Goal: Information Seeking & Learning: Learn about a topic

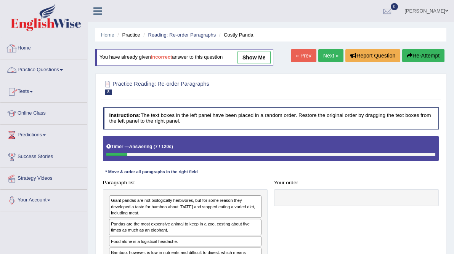
click at [17, 42] on link "Home" at bounding box center [43, 47] width 87 height 19
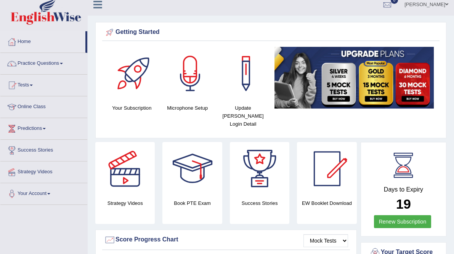
scroll to position [5, 0]
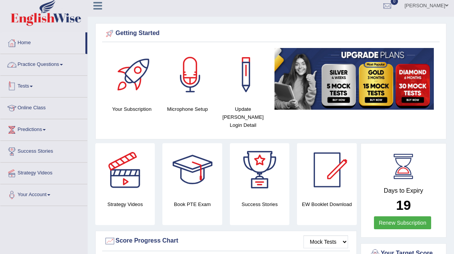
click at [61, 66] on link "Practice Questions" at bounding box center [43, 63] width 87 height 19
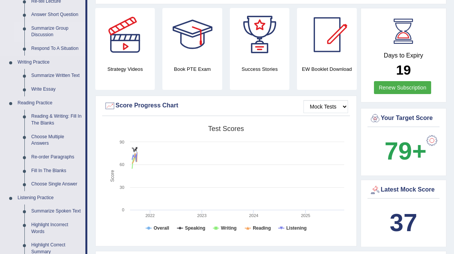
scroll to position [141, 0]
click at [51, 114] on link "Reading & Writing: Fill In The Blanks" at bounding box center [57, 119] width 58 height 20
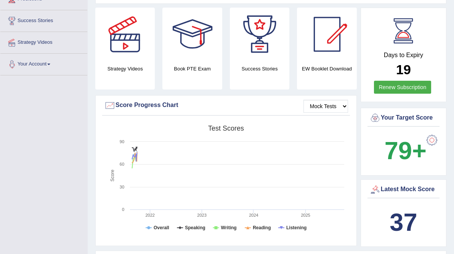
scroll to position [161, 0]
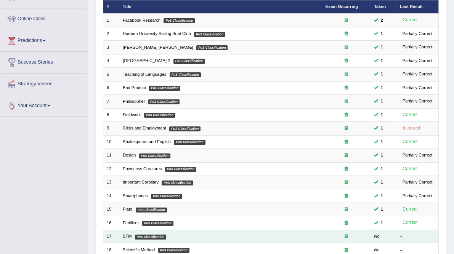
scroll to position [245, 0]
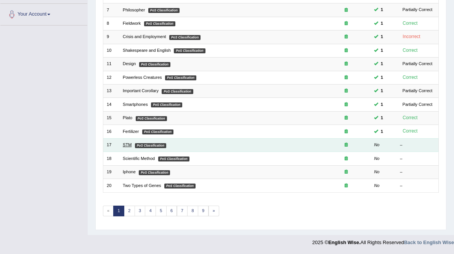
click at [131, 142] on link "STM" at bounding box center [127, 144] width 9 height 5
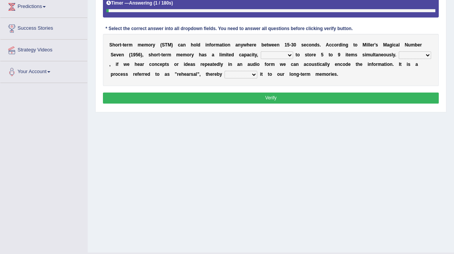
scroll to position [129, 0]
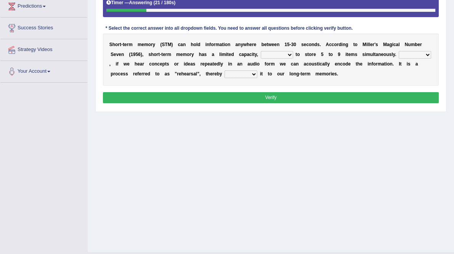
click at [293, 59] on select "being able is able be able unable" at bounding box center [277, 55] width 32 height 8
select select "being able"
click at [293, 59] on select "being able is able be able unable" at bounding box center [277, 55] width 32 height 8
click at [316, 85] on div "S h o r t - t e r m m e m o r y ( S T M ) c a n h o l d i n f o r m a t i o n a…" at bounding box center [271, 60] width 336 height 52
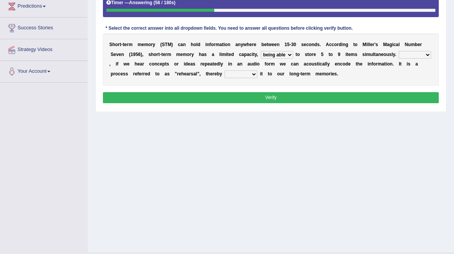
click at [398, 59] on select "However So Moreover Therefore" at bounding box center [414, 55] width 32 height 8
click at [289, 85] on div "S h o r t - t e r m m e m o r y ( S T M ) c a n h o l d i n f o r m a t i o n a…" at bounding box center [271, 60] width 336 height 52
click at [224, 78] on select "commit commits commiting commited" at bounding box center [240, 74] width 33 height 8
select select "commiting"
click at [224, 78] on select "commit commits commiting commited" at bounding box center [240, 74] width 33 height 8
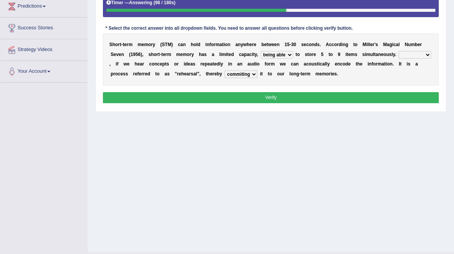
click at [398, 59] on select "However So Moreover Therefore" at bounding box center [414, 55] width 32 height 8
select select "However"
click at [398, 59] on select "However So Moreover Therefore" at bounding box center [414, 55] width 32 height 8
click at [275, 103] on button "Verify" at bounding box center [271, 97] width 336 height 11
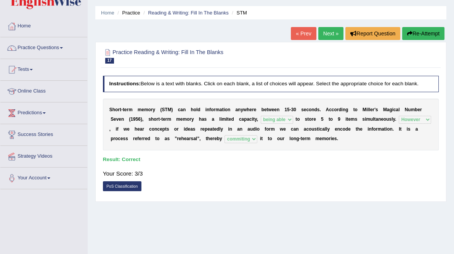
scroll to position [22, 0]
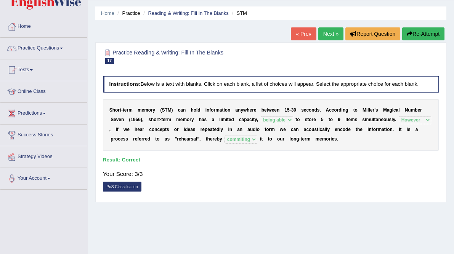
click at [325, 37] on link "Next »" at bounding box center [330, 33] width 25 height 13
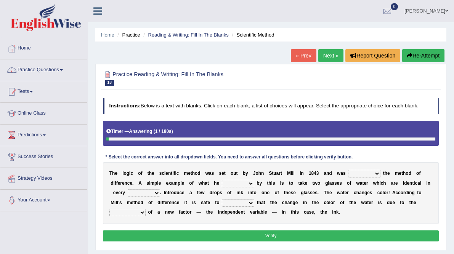
scroll to position [108, 0]
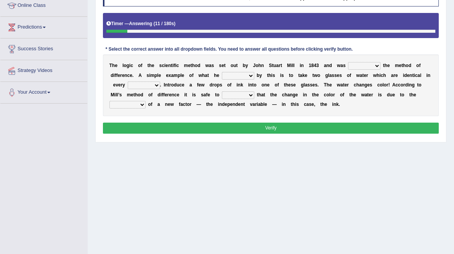
click at [348, 70] on select "pointed claimed demanded named" at bounding box center [364, 66] width 32 height 8
select select "named"
click at [348, 70] on select "pointed claimed demanded named" at bounding box center [364, 66] width 32 height 8
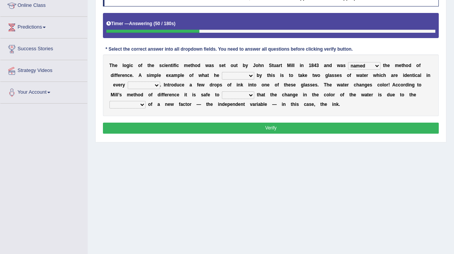
click at [348, 70] on select "pointed claimed demanded named" at bounding box center [364, 66] width 32 height 8
click at [254, 80] on select "capped charged found meant" at bounding box center [238, 76] width 32 height 8
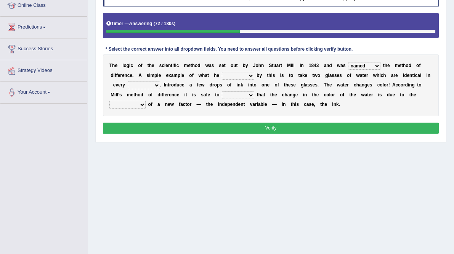
select select "meant"
click at [254, 80] on select "capped charged found meant" at bounding box center [238, 76] width 32 height 8
click at [160, 89] on select "thought identity measure respect" at bounding box center [144, 86] width 32 height 8
select select "measure"
click at [160, 89] on select "thought identity measure respect" at bounding box center [144, 86] width 32 height 8
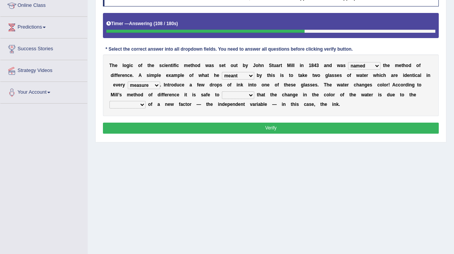
click at [222, 99] on select "assume discuss prefer acclaim" at bounding box center [238, 95] width 32 height 8
select select "acclaim"
click at [222, 99] on select "assume discuss prefer acclaim" at bounding box center [238, 95] width 32 height 8
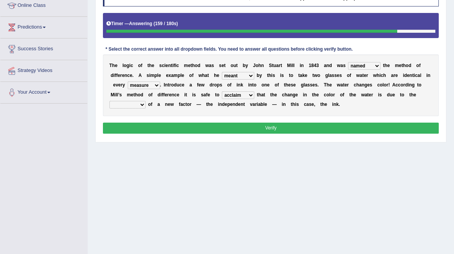
click at [146, 109] on select "introduction magnitude preparation purification" at bounding box center [127, 105] width 36 height 8
select select "purification"
click at [146, 109] on select "introduction magnitude preparation purification" at bounding box center [127, 105] width 36 height 8
click at [376, 134] on button "Verify" at bounding box center [271, 128] width 336 height 11
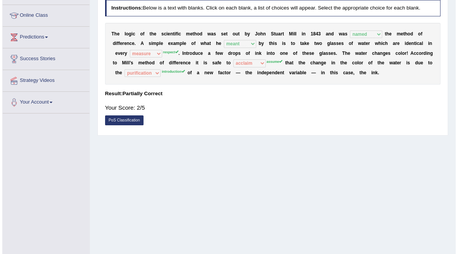
scroll to position [107, 0]
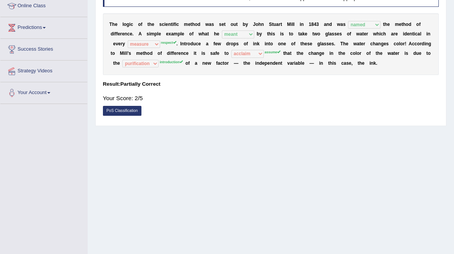
click at [135, 116] on link "PoS Classification" at bounding box center [122, 111] width 38 height 10
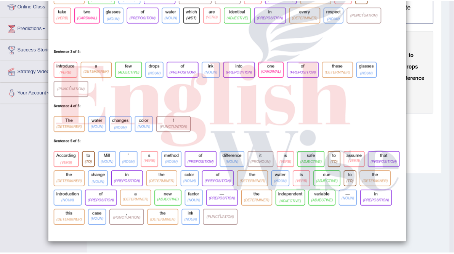
scroll to position [0, 0]
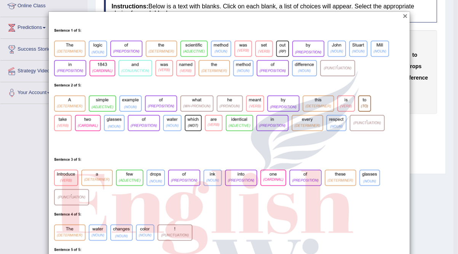
click at [403, 19] on button "×" at bounding box center [405, 16] width 5 height 8
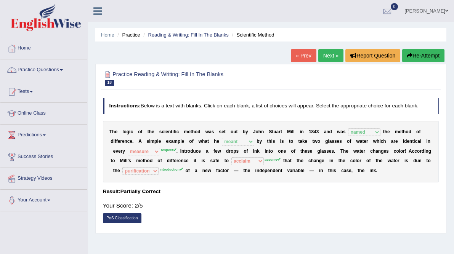
click at [327, 54] on link "Next »" at bounding box center [330, 55] width 25 height 13
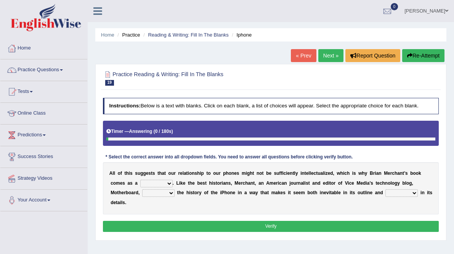
scroll to position [101, 0]
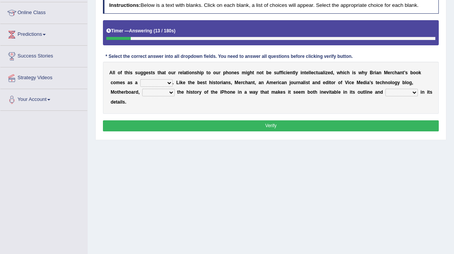
click at [173, 87] on select "privilege relief demotion flash" at bounding box center [156, 83] width 32 height 8
select select "privilege"
click at [173, 87] on select "privilege relief demotion flash" at bounding box center [156, 83] width 32 height 8
click at [385, 96] on select "surprises surprised surprising surprise" at bounding box center [401, 93] width 32 height 8
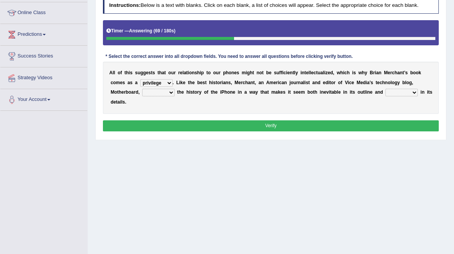
click at [174, 96] on select "enriches unpacks detours contorts" at bounding box center [158, 93] width 32 height 8
select select "unpacks"
click at [174, 96] on select "enriches unpacks detours contorts" at bounding box center [158, 93] width 32 height 8
click at [385, 96] on select "surprises surprised surprising surprise" at bounding box center [401, 93] width 32 height 8
select select "surprises"
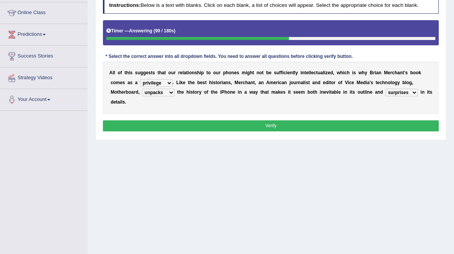
click at [385, 96] on select "surprises surprised surprising surprise" at bounding box center [401, 93] width 32 height 8
click at [278, 131] on button "Verify" at bounding box center [271, 125] width 336 height 11
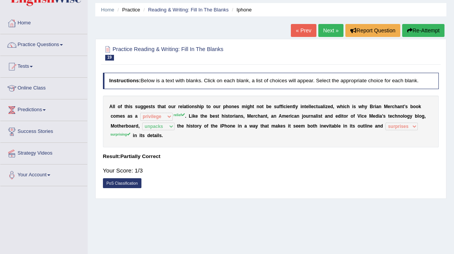
scroll to position [25, 0]
click at [138, 189] on link "PoS Classification" at bounding box center [122, 184] width 38 height 10
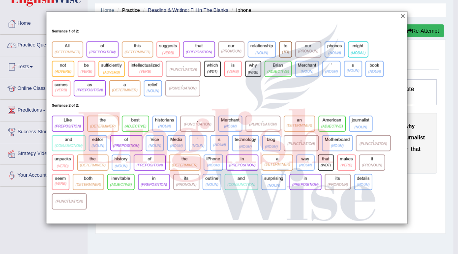
click at [404, 16] on button "×" at bounding box center [403, 16] width 5 height 8
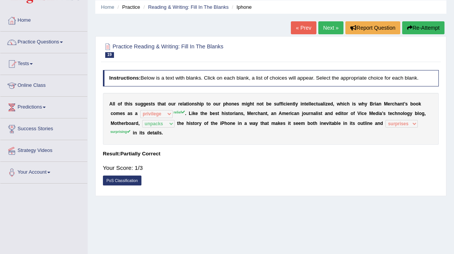
scroll to position [29, 0]
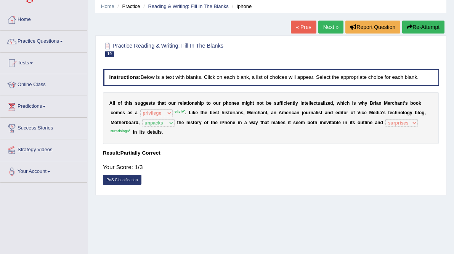
click at [334, 27] on link "Next »" at bounding box center [330, 27] width 25 height 13
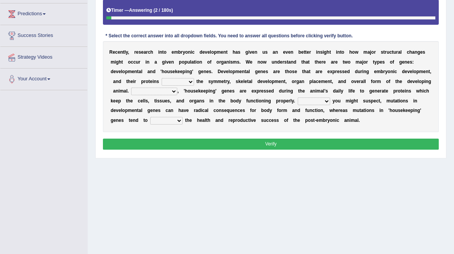
scroll to position [122, 0]
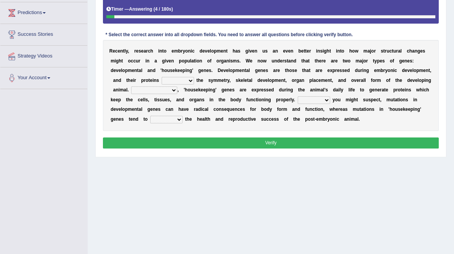
click at [357, 118] on div "R e c e n t l y , r e s e a r c h i n t o e m b r y o n i c d e v e l o p m e n…" at bounding box center [271, 85] width 336 height 91
click at [194, 85] on select "push control hold elevate" at bounding box center [178, 81] width 32 height 8
click at [124, 122] on b "s" at bounding box center [122, 119] width 3 height 5
click at [194, 85] on select "push control hold elevate" at bounding box center [178, 81] width 32 height 8
click at [361, 93] on b "o" at bounding box center [362, 89] width 3 height 5
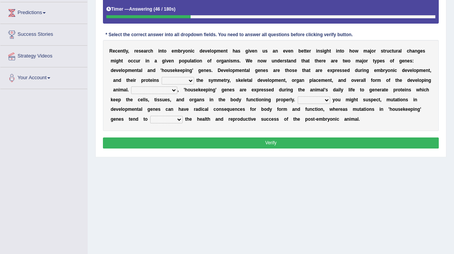
click at [194, 85] on select "push control hold elevate" at bounding box center [178, 81] width 32 height 8
select select "control"
click at [194, 85] on select "push control hold elevate" at bounding box center [178, 81] width 32 height 8
click at [177, 94] on select "Correspondingly Inclusively Conversely In contrast" at bounding box center [154, 90] width 46 height 8
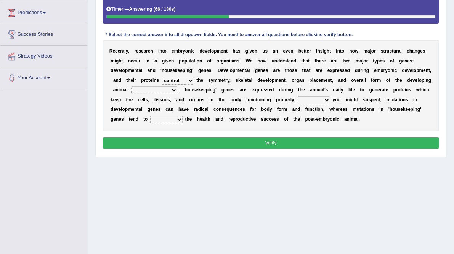
click at [177, 94] on select "Correspondingly Inclusively Conversely In contrast" at bounding box center [154, 90] width 46 height 8
select select "In contrast"
click at [177, 94] on select "Correspondingly Inclusively Conversely In contrast" at bounding box center [154, 90] width 46 height 8
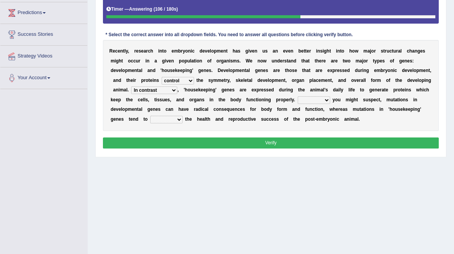
click at [182, 123] on select "affect effect interrupt defect" at bounding box center [166, 120] width 32 height 8
click at [330, 104] on select "For As With Within" at bounding box center [313, 100] width 32 height 8
select select "As"
click at [314, 104] on select "For As With Within" at bounding box center [313, 100] width 32 height 8
click at [182, 123] on select "affect effect interrupt defect" at bounding box center [166, 120] width 32 height 8
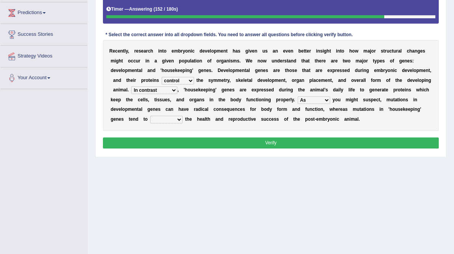
select select "defect"
click at [182, 123] on select "affect effect interrupt defect" at bounding box center [166, 120] width 32 height 8
click at [275, 149] on button "Verify" at bounding box center [271, 143] width 336 height 11
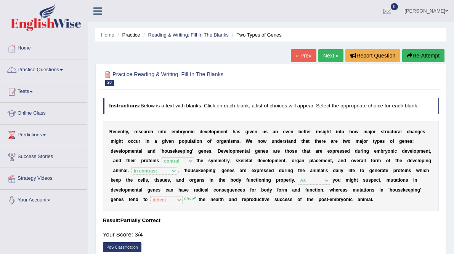
scroll to position [1, 0]
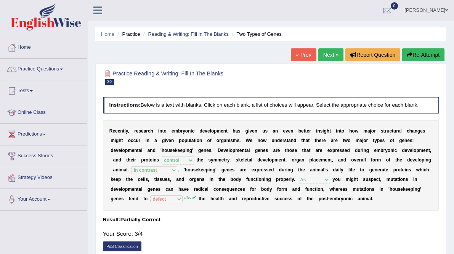
click at [325, 61] on link "Next »" at bounding box center [330, 54] width 25 height 13
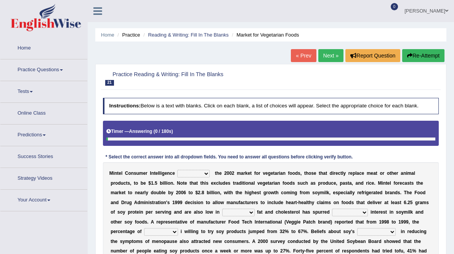
scroll to position [110, 0]
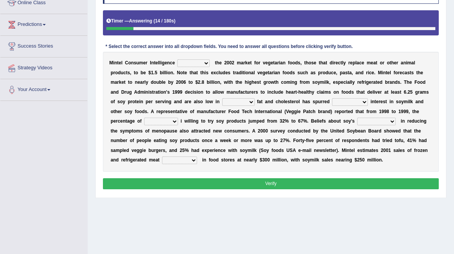
click at [209, 67] on select "deals fulfills creates estimates" at bounding box center [193, 63] width 32 height 8
click at [285, 94] on div "M i n t e l C o n s u m e r I n t e l l i g e n c e deals fulfills creates esti…" at bounding box center [271, 112] width 336 height 120
click at [209, 67] on select "deals fulfills creates estimates" at bounding box center [193, 63] width 32 height 8
click at [127, 75] on b "t" at bounding box center [127, 72] width 2 height 5
click at [201, 67] on select "deals fulfills creates estimates" at bounding box center [193, 63] width 32 height 8
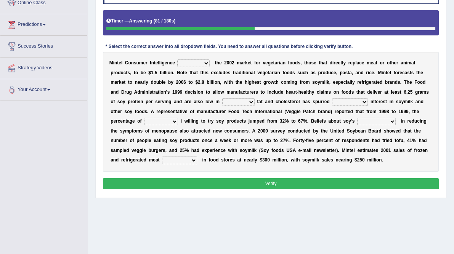
select select "estimates"
click at [191, 67] on select "deals fulfills creates estimates" at bounding box center [193, 63] width 32 height 8
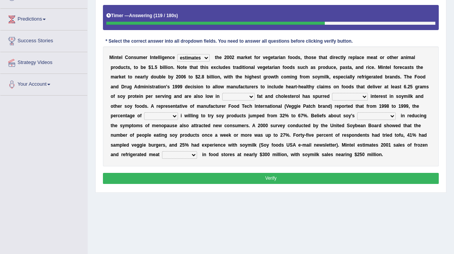
scroll to position [117, 0]
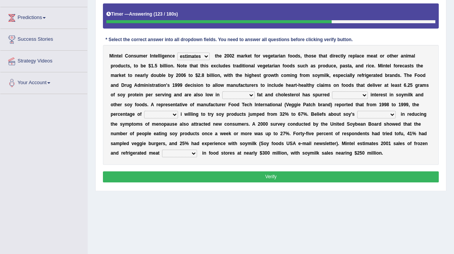
click at [222, 99] on select "saturated solid acid liquid" at bounding box center [238, 95] width 32 height 8
select select "saturated"
click at [222, 99] on select "saturated solid acid liquid" at bounding box center [238, 95] width 32 height 8
click at [332, 99] on select "good big tremendous extreme" at bounding box center [350, 95] width 36 height 8
click at [357, 144] on div "M i n t e l C o n s u m e r I n t e l l i g e n c e deals fulfills creates esti…" at bounding box center [271, 105] width 336 height 120
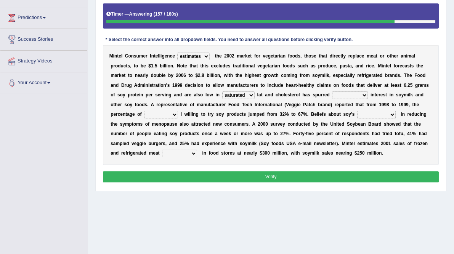
click at [332, 99] on select "good big tremendous extreme" at bounding box center [350, 95] width 36 height 8
select select "tremendous"
click at [332, 99] on select "good big tremendous extreme" at bounding box center [350, 95] width 36 height 8
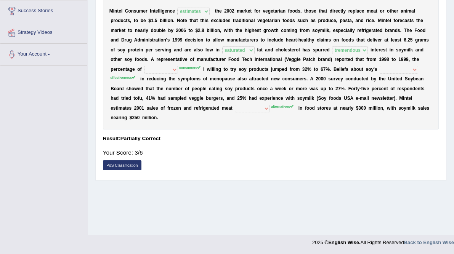
scroll to position [0, 0]
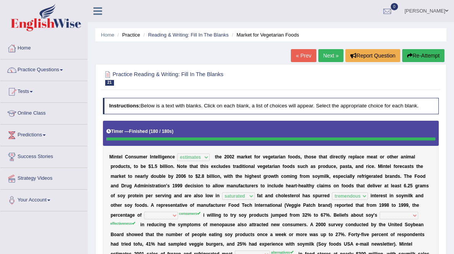
click at [431, 58] on button "Re-Attempt" at bounding box center [423, 55] width 42 height 13
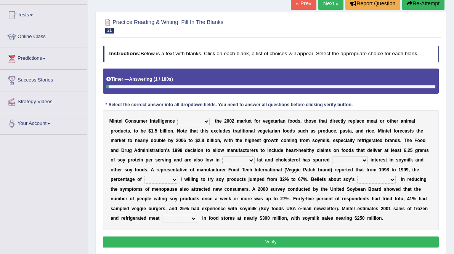
scroll to position [139, 0]
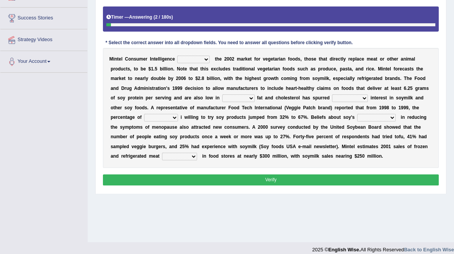
click at [209, 63] on select "deals fulfills creates estimates" at bounding box center [193, 60] width 32 height 8
select select "estimates"
click at [191, 63] on select "deals fulfills creates estimates" at bounding box center [193, 60] width 32 height 8
click at [222, 102] on select "saturated solid acid liquid" at bounding box center [238, 98] width 32 height 8
select select "saturated"
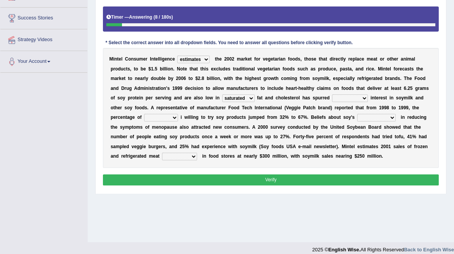
click at [222, 102] on select "saturated solid acid liquid" at bounding box center [238, 98] width 32 height 8
click at [332, 102] on select "good big tremendous extreme" at bounding box center [350, 98] width 36 height 8
select select "tremendous"
click at [332, 102] on select "good big tremendous extreme" at bounding box center [350, 98] width 36 height 8
click at [178, 122] on select "guests consumers customers clients" at bounding box center [161, 118] width 34 height 8
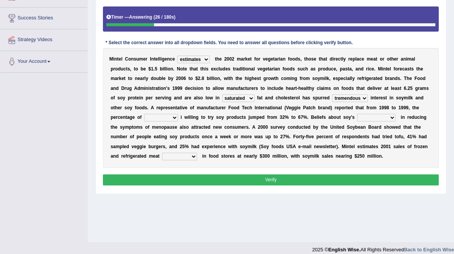
select select "consumers"
click at [178, 122] on select "guests consumers customers clients" at bounding box center [161, 118] width 34 height 8
click at [357, 122] on select "effectiveness timeliness efficiency goodness" at bounding box center [376, 118] width 38 height 8
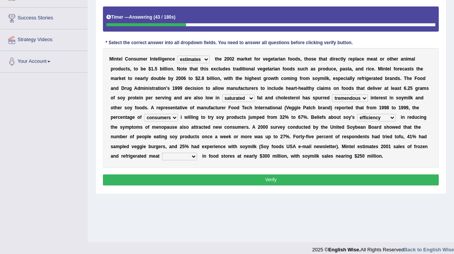
select select "effectiveness"
click at [357, 122] on select "effectiveness timeliness efficiency goodness" at bounding box center [376, 118] width 38 height 8
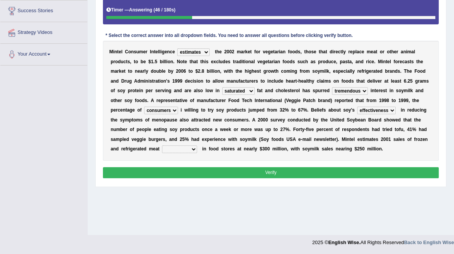
scroll to position [154, 0]
click at [197, 153] on select "foods choices staffs alternatives" at bounding box center [179, 150] width 35 height 8
click at [189, 153] on select "foods choices staffs alternatives" at bounding box center [179, 150] width 35 height 8
click at [162, 153] on select "foods choices staffs alternatives" at bounding box center [179, 150] width 35 height 8
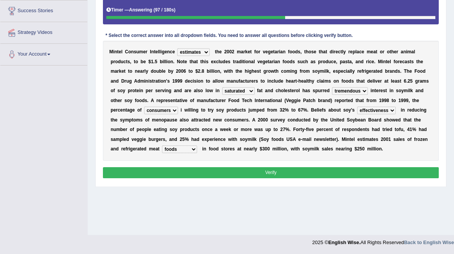
click at [174, 153] on select "foods choices staffs alternatives" at bounding box center [179, 150] width 35 height 8
click at [162, 153] on select "foods choices staffs alternatives" at bounding box center [179, 150] width 35 height 8
click at [186, 153] on select "foods choices staffs alternatives" at bounding box center [179, 150] width 35 height 8
select select "foods"
click at [162, 153] on select "foods choices staffs alternatives" at bounding box center [179, 150] width 35 height 8
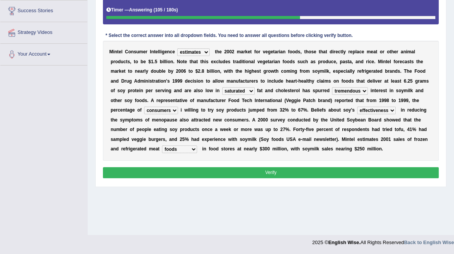
click at [296, 184] on div "Instructions: Below is a text with blanks. Click on each blank, a list of choic…" at bounding box center [270, 78] width 339 height 210
click at [294, 178] on button "Verify" at bounding box center [271, 172] width 336 height 11
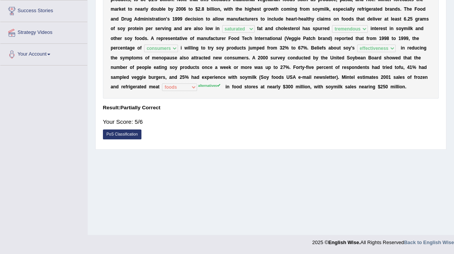
scroll to position [0, 0]
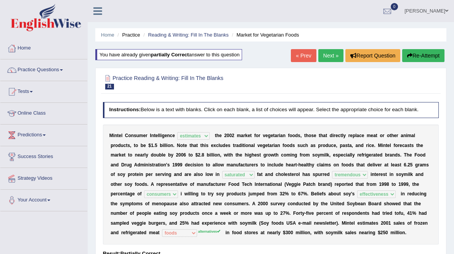
click at [334, 58] on link "Next »" at bounding box center [330, 55] width 25 height 13
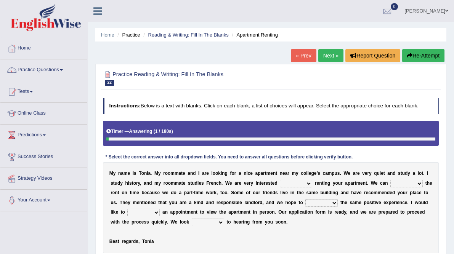
scroll to position [121, 0]
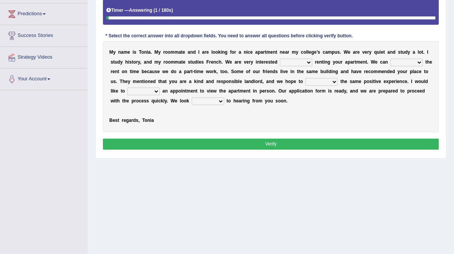
click at [390, 66] on select "afford get pay bring" at bounding box center [406, 63] width 32 height 8
click at [312, 66] on select "for about at in" at bounding box center [296, 63] width 32 height 8
select select "in"
click at [312, 66] on select "for about at in" at bounding box center [296, 63] width 32 height 8
click at [390, 66] on select "afford get pay bring" at bounding box center [406, 63] width 32 height 8
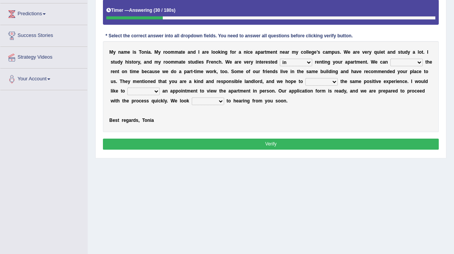
select select "pay"
click at [390, 66] on select "afford get pay bring" at bounding box center [406, 63] width 32 height 8
click at [305, 86] on select "form meet have decide" at bounding box center [321, 82] width 32 height 8
select select "have"
click at [305, 86] on select "form meet have decide" at bounding box center [321, 82] width 32 height 8
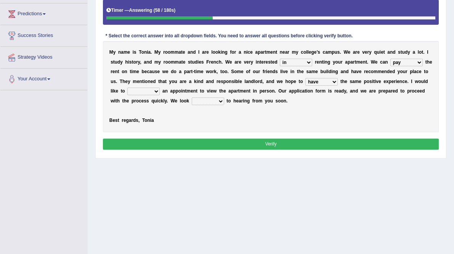
click at [138, 95] on select "own recall revise make" at bounding box center [143, 92] width 32 height 8
select select "make"
click at [127, 95] on select "own recall revise make" at bounding box center [143, 92] width 32 height 8
click at [224, 105] on select "around out in forward" at bounding box center [208, 102] width 32 height 8
select select "forward"
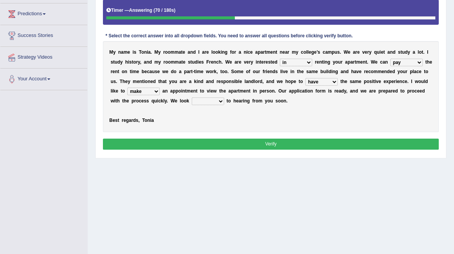
click at [224, 105] on select "around out in forward" at bounding box center [208, 102] width 32 height 8
click at [280, 150] on button "Verify" at bounding box center [271, 144] width 336 height 11
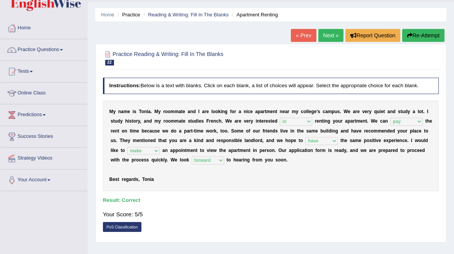
scroll to position [20, 0]
click at [328, 36] on link "Next »" at bounding box center [330, 35] width 25 height 13
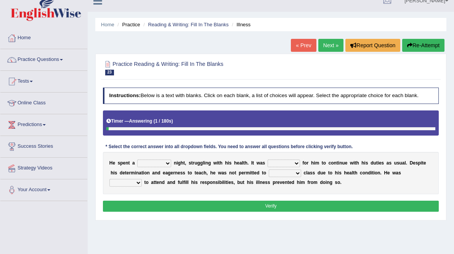
scroll to position [58, 0]
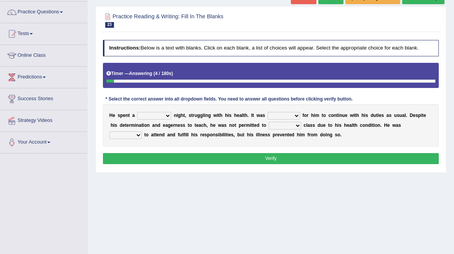
click at [170, 120] on select "cheerful restful meaningful painful" at bounding box center [154, 116] width 34 height 8
select select "painful"
click at [144, 120] on select "cheerful restful meaningful painful" at bounding box center [154, 116] width 34 height 8
click at [300, 120] on select "enjoyable simple difficult natural" at bounding box center [283, 116] width 32 height 8
select select "difficult"
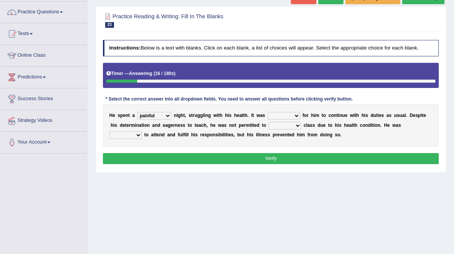
click at [296, 120] on select "enjoyable simple difficult natural" at bounding box center [283, 116] width 32 height 8
click at [301, 130] on select "teach leave cancel attend" at bounding box center [285, 126] width 32 height 8
select select "attend"
click at [301, 130] on select "teach leave cancel attend" at bounding box center [285, 126] width 32 height 8
click at [142, 139] on select "anxious forced lazy happy" at bounding box center [125, 135] width 32 height 8
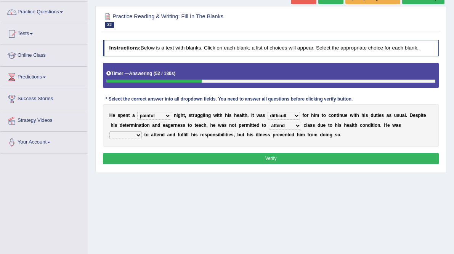
select select "happy"
click at [142, 139] on select "anxious forced lazy happy" at bounding box center [125, 135] width 32 height 8
click at [290, 164] on button "Verify" at bounding box center [271, 158] width 336 height 11
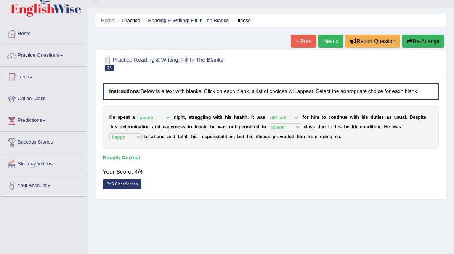
scroll to position [0, 0]
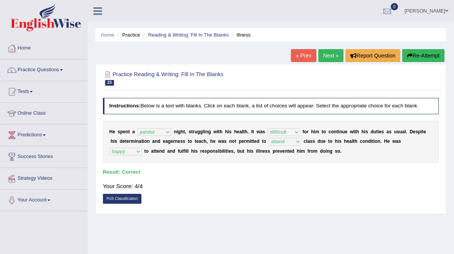
click at [326, 60] on link "Next »" at bounding box center [330, 55] width 25 height 13
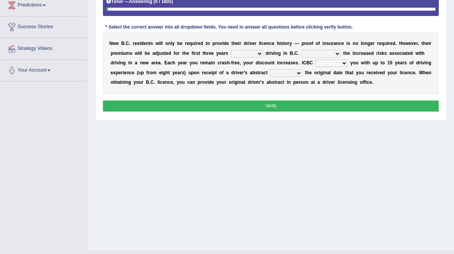
scroll to position [130, 0]
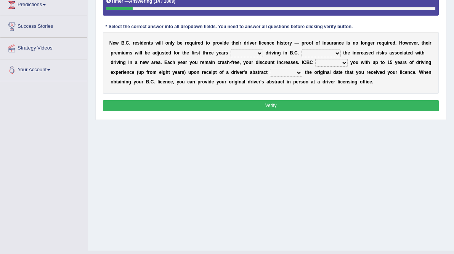
click at [263, 57] on select "within among against of" at bounding box center [246, 54] width 32 height 8
select select "of"
click at [263, 57] on select "within among against of" at bounding box center [246, 54] width 32 height 8
click at [301, 57] on select "depending on as for due to thanks to" at bounding box center [320, 54] width 39 height 8
select select "due to"
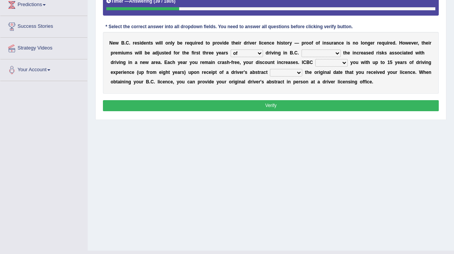
click at [301, 57] on select "depending on as for due to thanks to" at bounding box center [320, 54] width 39 height 8
click at [315, 67] on select "credited crediting credit will credit" at bounding box center [331, 63] width 32 height 8
select select "will credit"
click at [315, 67] on select "credited crediting credit will credit" at bounding box center [331, 63] width 32 height 8
click at [270, 77] on select "showing show shows shown" at bounding box center [286, 73] width 32 height 8
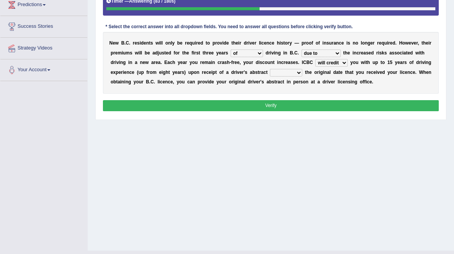
select select "showing"
click at [270, 77] on select "showing show shows shown" at bounding box center [286, 73] width 32 height 8
click at [273, 111] on button "Verify" at bounding box center [271, 105] width 336 height 11
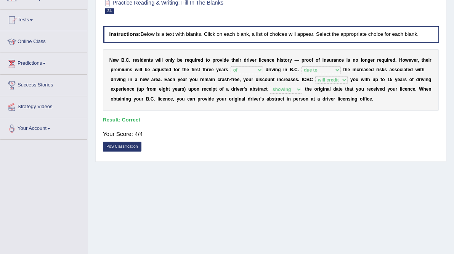
scroll to position [20, 0]
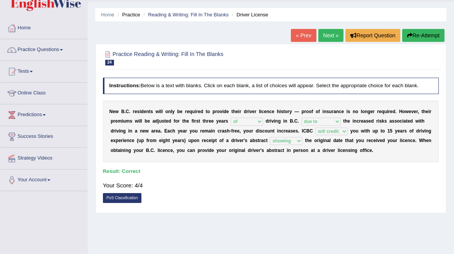
click at [328, 37] on link "Next »" at bounding box center [330, 35] width 25 height 13
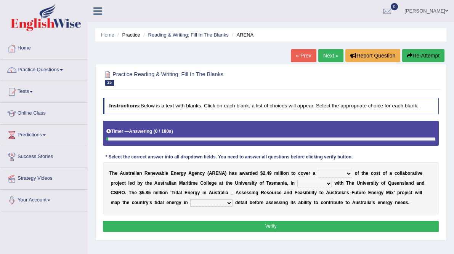
scroll to position [133, 0]
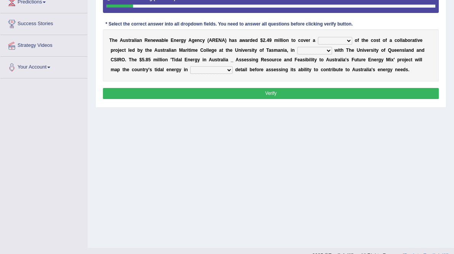
click at [352, 45] on select "wholesome total portion worth" at bounding box center [335, 41] width 34 height 8
select select "total"
click at [352, 45] on select "wholesome total portion worth" at bounding box center [335, 41] width 34 height 8
click at [332, 54] on select "disguise contrast partnership revenge" at bounding box center [314, 51] width 35 height 8
select select "contrast"
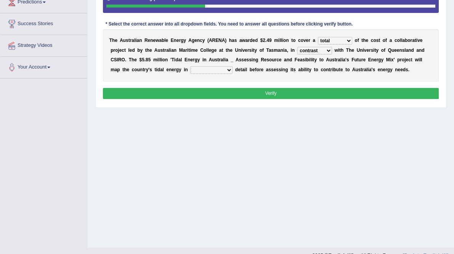
click at [332, 54] on select "disguise contrast partnership revenge" at bounding box center [314, 51] width 35 height 8
click at [232, 74] on select "unexpected unforgiven universal unprecedented" at bounding box center [211, 70] width 42 height 8
select select "unprecedented"
click at [232, 74] on select "unexpected unforgiven universal unprecedented" at bounding box center [211, 70] width 42 height 8
click at [275, 99] on button "Verify" at bounding box center [271, 93] width 336 height 11
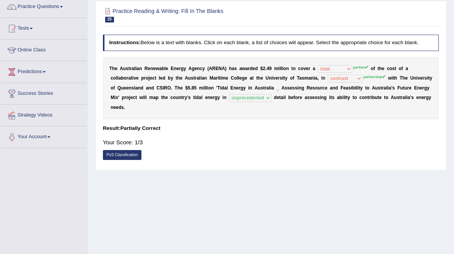
scroll to position [0, 0]
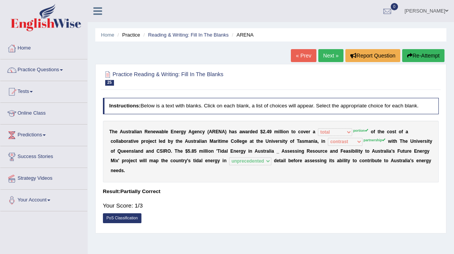
click at [421, 50] on button "Re-Attempt" at bounding box center [423, 55] width 42 height 13
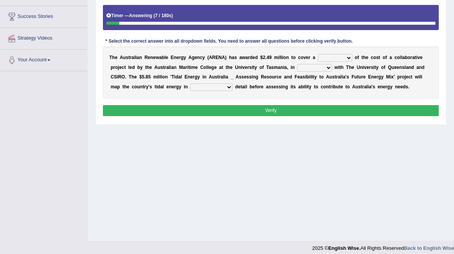
click at [352, 62] on select "wholesome total portion worth" at bounding box center [335, 58] width 34 height 8
select select "portion"
click at [352, 62] on select "wholesome total portion worth" at bounding box center [335, 58] width 34 height 8
click at [332, 72] on select "disguise contrast partnership revenge" at bounding box center [314, 68] width 35 height 8
select select "partnership"
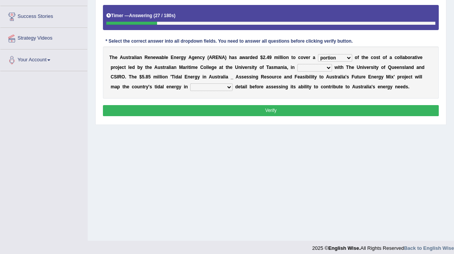
click at [332, 72] on select "disguise contrast partnership revenge" at bounding box center [314, 68] width 35 height 8
click at [232, 91] on select "unexpected unforgiven universal unprecedented" at bounding box center [211, 87] width 42 height 8
select select "unprecedented"
click at [232, 91] on select "unexpected unforgiven universal unprecedented" at bounding box center [211, 87] width 42 height 8
click at [272, 116] on button "Verify" at bounding box center [271, 110] width 336 height 11
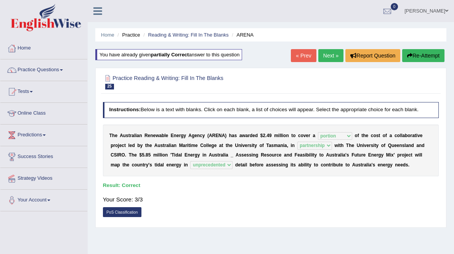
click at [327, 54] on link "Next »" at bounding box center [330, 55] width 25 height 13
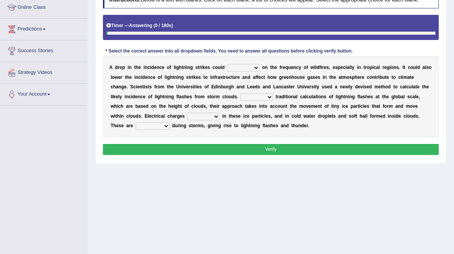
scroll to position [106, 0]
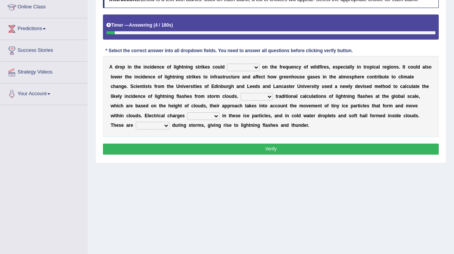
click at [259, 71] on select "dwell focus impact depend" at bounding box center [243, 68] width 32 height 8
select select "impact"
click at [249, 71] on select "dwell focus impact depend" at bounding box center [243, 68] width 32 height 8
click at [259, 71] on select "dwell focus impact depend" at bounding box center [243, 68] width 32 height 8
click at [249, 71] on select "dwell focus impact depend" at bounding box center [243, 68] width 32 height 8
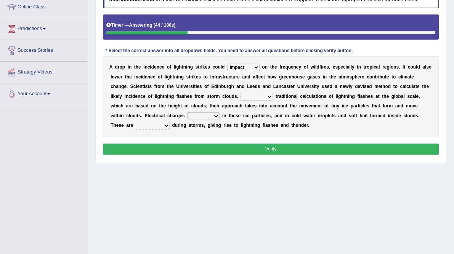
click at [240, 101] on select "Unlike Unless Except Besides" at bounding box center [256, 97] width 32 height 8
click at [311, 89] on b "s" at bounding box center [312, 86] width 3 height 5
click at [240, 101] on select "Unlike Unless Except Besides" at bounding box center [256, 97] width 32 height 8
select select "Unlike"
click at [240, 101] on select "Unlike Unless Except Besides" at bounding box center [256, 97] width 32 height 8
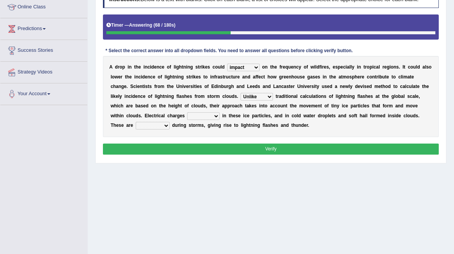
click at [211, 120] on select "run off build up mess up zoom in" at bounding box center [203, 116] width 32 height 8
select select "run off"
click at [187, 120] on select "run off build up mess up zoom in" at bounding box center [203, 116] width 32 height 8
click at [169, 130] on select "collected diverted rounded discharged" at bounding box center [153, 126] width 34 height 8
select select "discharged"
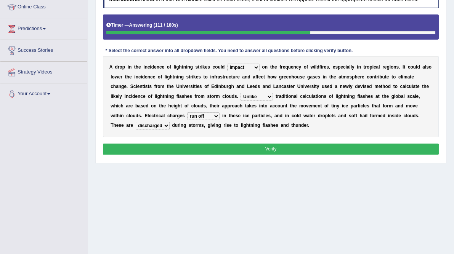
click at [169, 130] on select "collected diverted rounded discharged" at bounding box center [153, 126] width 34 height 8
click at [261, 155] on button "Verify" at bounding box center [271, 149] width 336 height 11
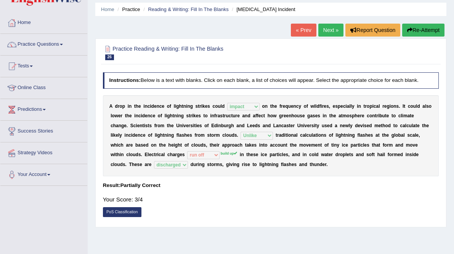
scroll to position [26, 0]
click at [413, 36] on div "« Prev Next » Report Question Re-Attempt" at bounding box center [368, 30] width 155 height 15
click at [416, 33] on button "Re-Attempt" at bounding box center [423, 29] width 42 height 13
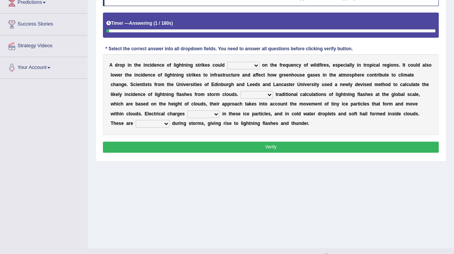
scroll to position [133, 0]
click at [259, 69] on select "dwell focus impact depend" at bounding box center [243, 66] width 32 height 8
select select "impact"
click at [249, 69] on select "dwell focus impact depend" at bounding box center [243, 66] width 32 height 8
click at [240, 99] on select "Unlike Unless Except Besides" at bounding box center [256, 95] width 32 height 8
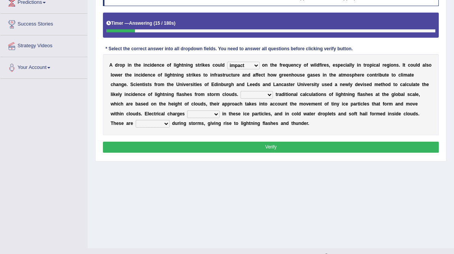
select select "Unlike"
click at [240, 99] on select "Unlike Unless Except Besides" at bounding box center [256, 95] width 32 height 8
click at [213, 118] on select "run off build up mess up zoom in" at bounding box center [203, 114] width 32 height 8
select select "build up"
click at [187, 118] on select "run off build up mess up zoom in" at bounding box center [203, 114] width 32 height 8
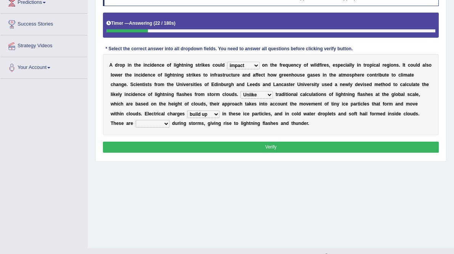
click at [169, 128] on select "collected diverted rounded discharged" at bounding box center [153, 124] width 34 height 8
select select "discharged"
click at [169, 128] on select "collected diverted rounded discharged" at bounding box center [153, 124] width 34 height 8
click at [275, 153] on button "Verify" at bounding box center [271, 147] width 336 height 11
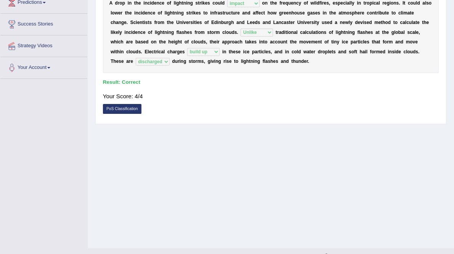
scroll to position [0, 0]
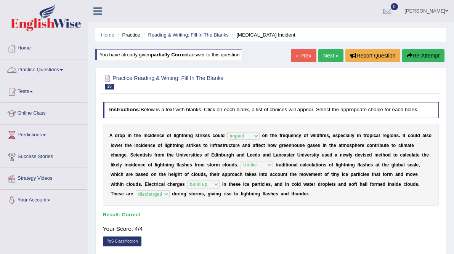
click at [40, 72] on link "Practice Questions" at bounding box center [43, 68] width 87 height 19
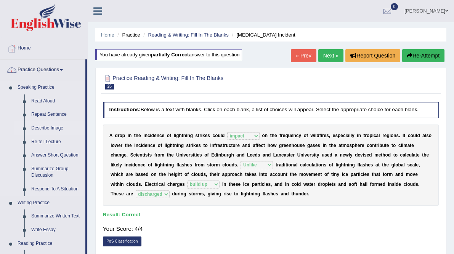
scroll to position [133, 0]
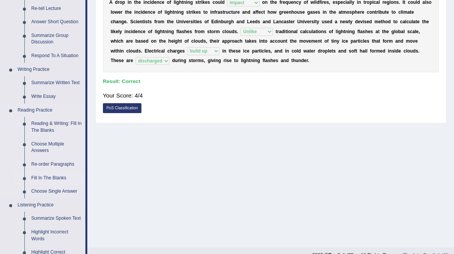
click at [58, 177] on link "Fill In The Blanks" at bounding box center [57, 178] width 58 height 14
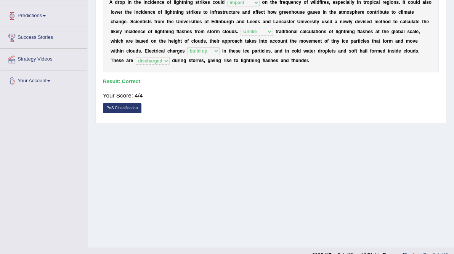
scroll to position [146, 0]
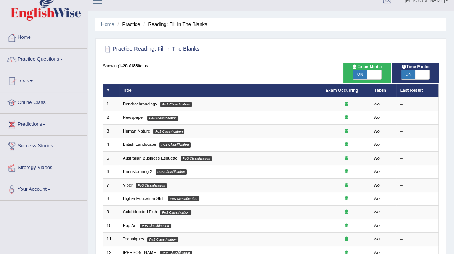
scroll to position [11, 0]
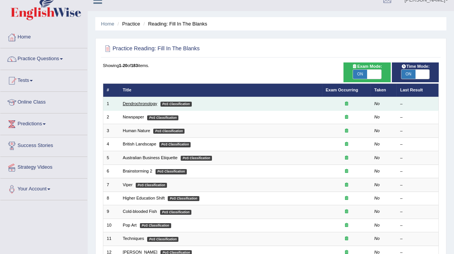
click at [143, 106] on link "Dendrochronology" at bounding box center [140, 103] width 34 height 5
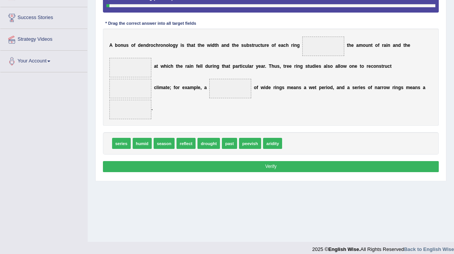
scroll to position [140, 0]
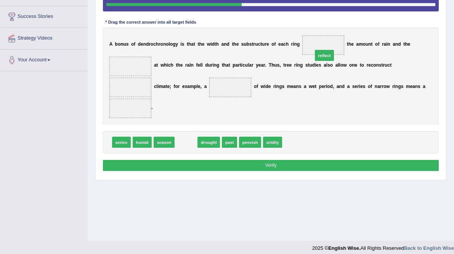
drag, startPoint x: 203, startPoint y: 180, endPoint x: 366, endPoint y: 78, distance: 192.2
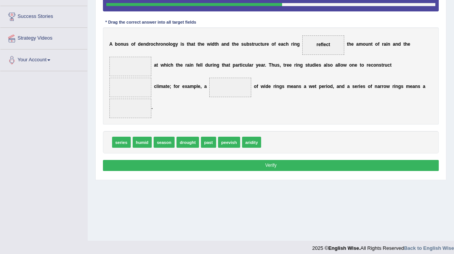
click at [199, 148] on span "drought" at bounding box center [187, 142] width 22 height 11
drag, startPoint x: 206, startPoint y: 180, endPoint x: 166, endPoint y: 89, distance: 99.1
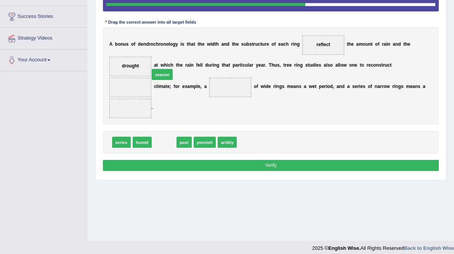
drag, startPoint x: 175, startPoint y: 149, endPoint x: 178, endPoint y: 88, distance: 60.3
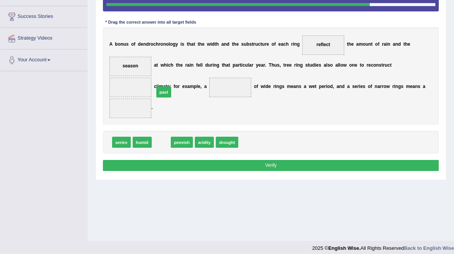
drag, startPoint x: 173, startPoint y: 180, endPoint x: 176, endPoint y: 121, distance: 58.7
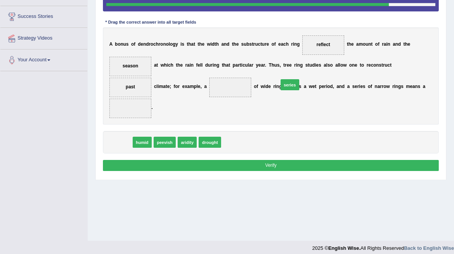
drag, startPoint x: 125, startPoint y: 181, endPoint x: 323, endPoint y: 113, distance: 209.3
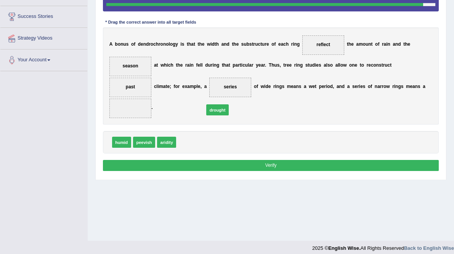
drag, startPoint x: 201, startPoint y: 179, endPoint x: 235, endPoint y: 141, distance: 50.5
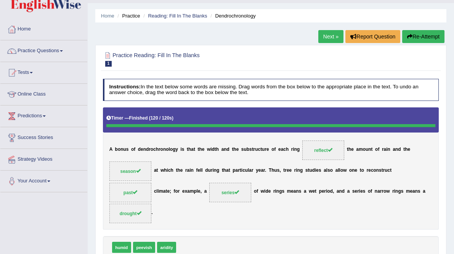
scroll to position [19, 0]
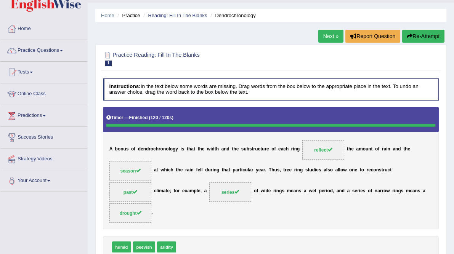
click at [334, 31] on link "Next »" at bounding box center [330, 36] width 25 height 13
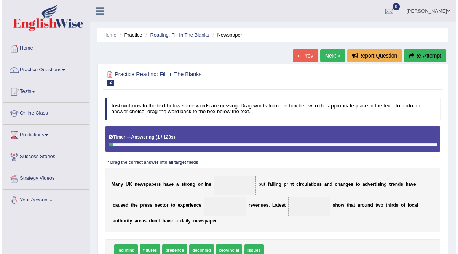
scroll to position [112, 0]
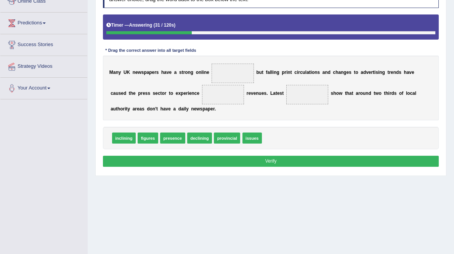
drag, startPoint x: 182, startPoint y: 182, endPoint x: 249, endPoint y: 98, distance: 108.1
click at [183, 149] on div "inclining figures presence declining provincial issues" at bounding box center [271, 138] width 336 height 22
drag, startPoint x: 184, startPoint y: 186, endPoint x: 231, endPoint y: 104, distance: 94.8
drag, startPoint x: 190, startPoint y: 180, endPoint x: 257, endPoint y: 92, distance: 110.2
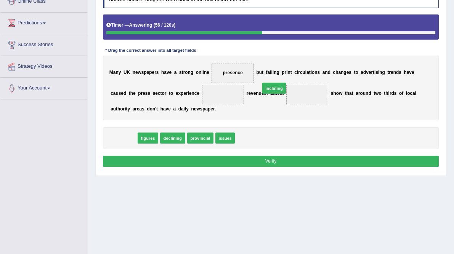
drag, startPoint x: 131, startPoint y: 184, endPoint x: 309, endPoint y: 122, distance: 188.2
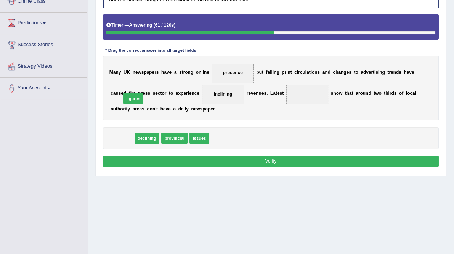
drag, startPoint x: 130, startPoint y: 184, endPoint x: 142, endPoint y: 137, distance: 48.6
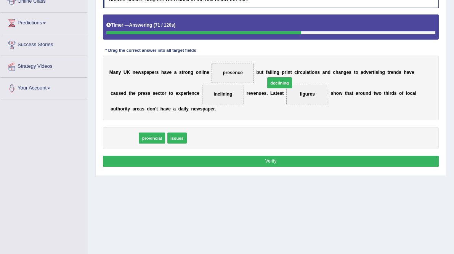
drag, startPoint x: 125, startPoint y: 183, endPoint x: 308, endPoint y: 118, distance: 194.2
click at [280, 167] on button "Verify" at bounding box center [271, 161] width 336 height 11
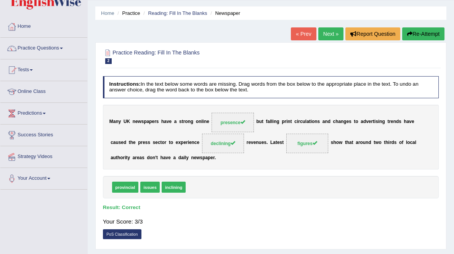
scroll to position [21, 0]
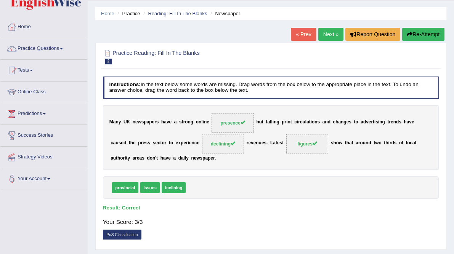
click at [326, 30] on link "Next »" at bounding box center [330, 34] width 25 height 13
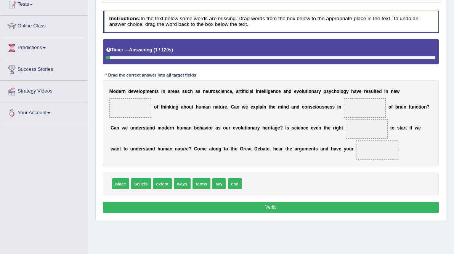
scroll to position [112, 0]
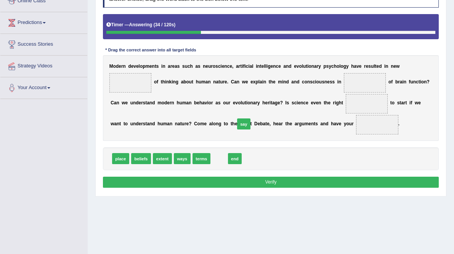
drag, startPoint x: 241, startPoint y: 219, endPoint x: 273, endPoint y: 177, distance: 52.7
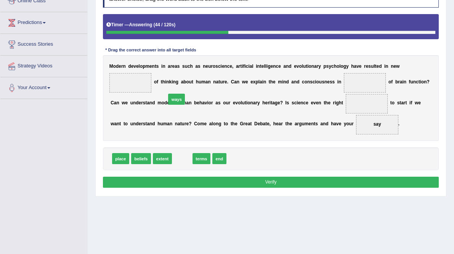
drag, startPoint x: 200, startPoint y: 219, endPoint x: 193, endPoint y: 147, distance: 72.3
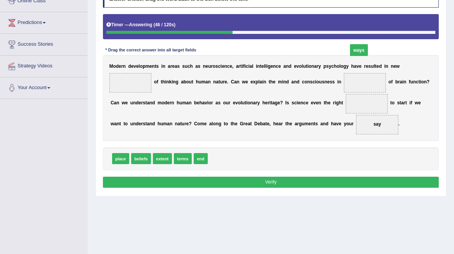
drag, startPoint x: 209, startPoint y: 156, endPoint x: 200, endPoint y: 93, distance: 63.1
click at [152, 93] on span "ways" at bounding box center [130, 82] width 42 height 19
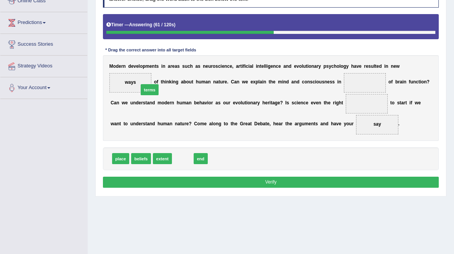
drag, startPoint x: 200, startPoint y: 218, endPoint x: 162, endPoint y: 137, distance: 90.0
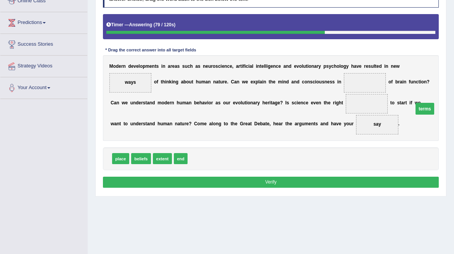
drag, startPoint x: 142, startPoint y: 130, endPoint x: 213, endPoint y: 161, distance: 77.2
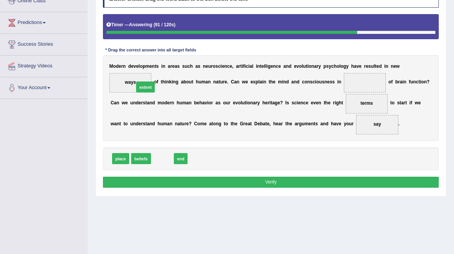
drag, startPoint x: 175, startPoint y: 218, endPoint x: 154, endPoint y: 128, distance: 92.8
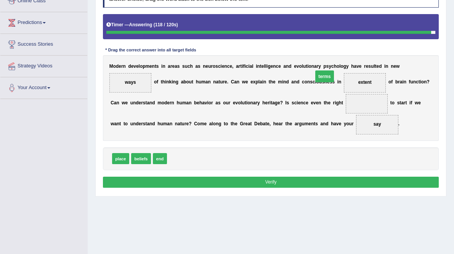
drag, startPoint x: 211, startPoint y: 154, endPoint x: 160, endPoint y: 121, distance: 61.3
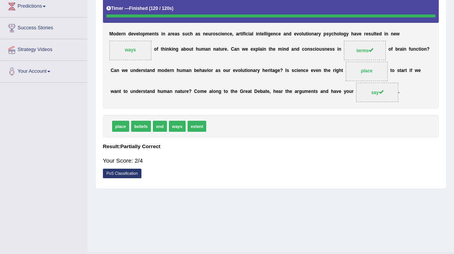
scroll to position [155, 0]
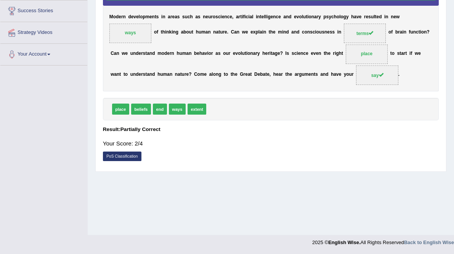
drag, startPoint x: 123, startPoint y: 159, endPoint x: 189, endPoint y: 103, distance: 85.9
click at [189, 103] on div "Instructions: In the text below some words are missing. Drag words from the box…" at bounding box center [270, 58] width 339 height 219
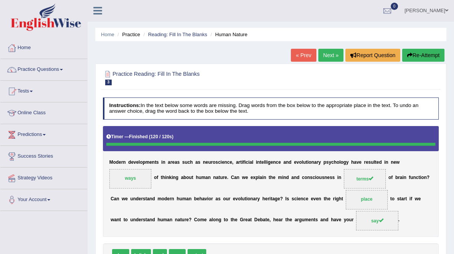
scroll to position [0, 0]
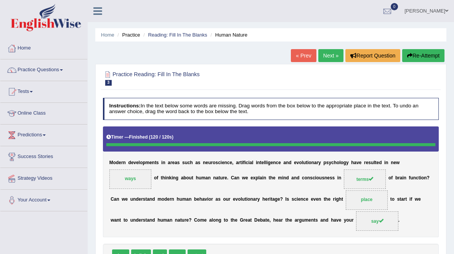
click at [423, 44] on div "Home Practice Reading: Fill In The Blanks Human Nature « Prev Next » Report Que…" at bounding box center [271, 190] width 366 height 381
click at [414, 56] on button "Re-Attempt" at bounding box center [423, 55] width 42 height 13
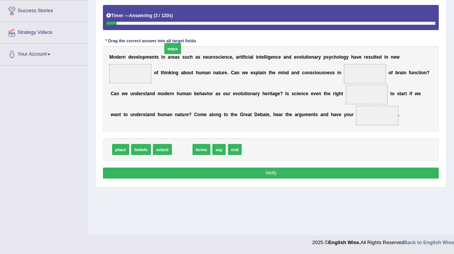
drag, startPoint x: 199, startPoint y: 190, endPoint x: 188, endPoint y: 71, distance: 119.4
drag, startPoint x: 196, startPoint y: 193, endPoint x: 147, endPoint y: 102, distance: 102.8
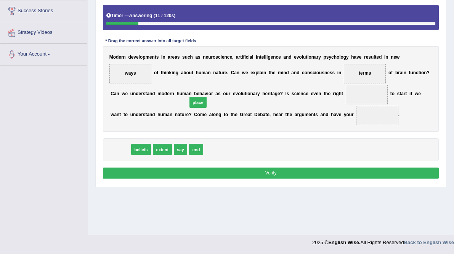
drag, startPoint x: 128, startPoint y: 192, endPoint x: 219, endPoint y: 136, distance: 106.8
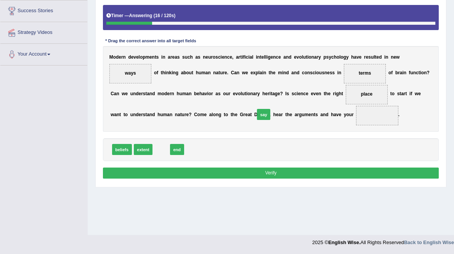
drag, startPoint x: 175, startPoint y: 192, endPoint x: 295, endPoint y: 150, distance: 127.0
click at [274, 179] on button "Verify" at bounding box center [271, 173] width 336 height 11
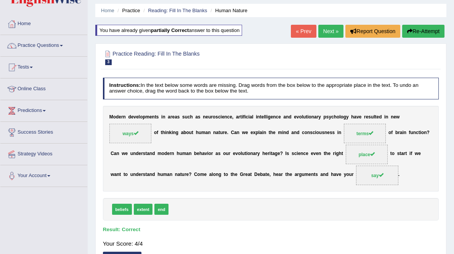
scroll to position [24, 0]
click at [328, 32] on link "Next »" at bounding box center [330, 31] width 25 height 13
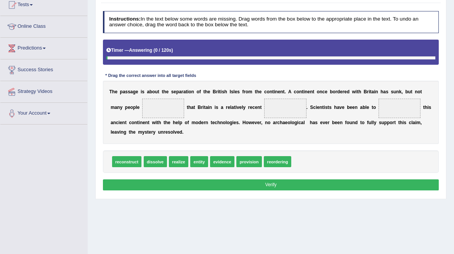
scroll to position [88, 0]
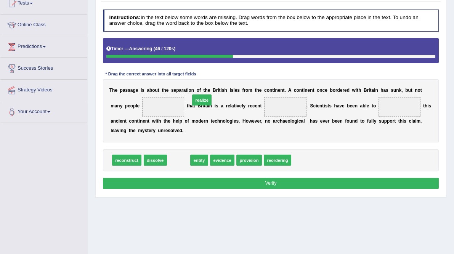
drag, startPoint x: 198, startPoint y: 204, endPoint x: 227, endPoint y: 132, distance: 77.3
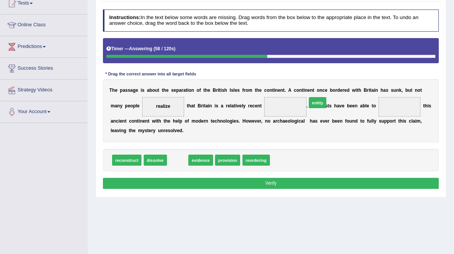
drag, startPoint x: 190, startPoint y: 206, endPoint x: 354, endPoint y: 139, distance: 177.8
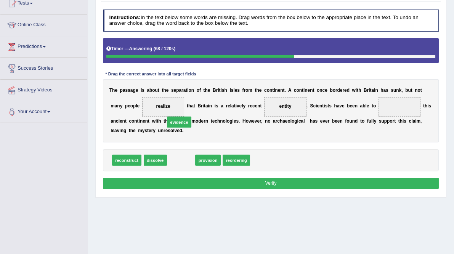
drag, startPoint x: 198, startPoint y: 205, endPoint x: 196, endPoint y: 160, distance: 45.0
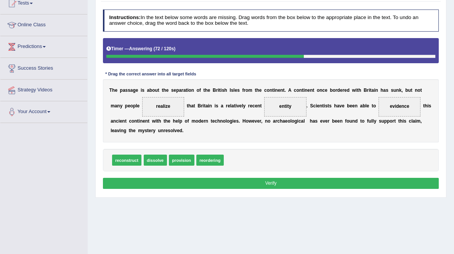
click at [272, 189] on button "Verify" at bounding box center [271, 183] width 336 height 11
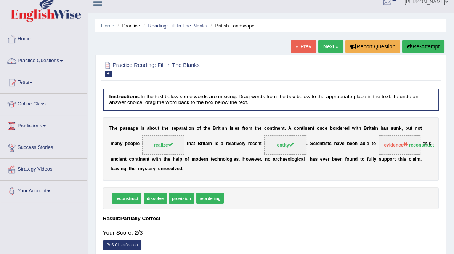
scroll to position [9, 0]
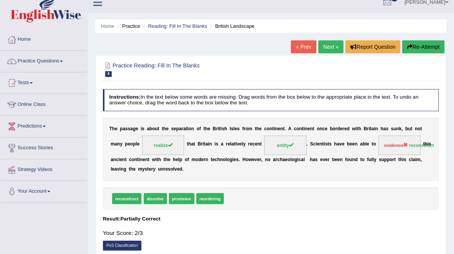
click at [428, 46] on button "Re-Attempt" at bounding box center [423, 46] width 42 height 13
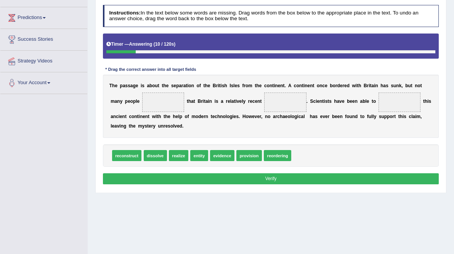
drag, startPoint x: 214, startPoint y: 178, endPoint x: 228, endPoint y: 152, distance: 29.8
drag, startPoint x: 192, startPoint y: 199, endPoint x: 237, endPoint y: 127, distance: 84.5
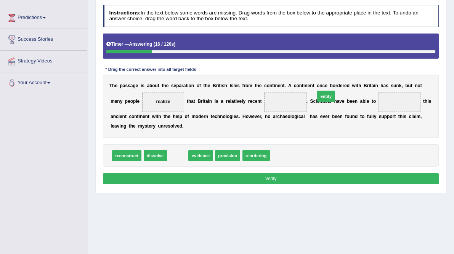
drag, startPoint x: 191, startPoint y: 197, endPoint x: 366, endPoint y: 126, distance: 188.8
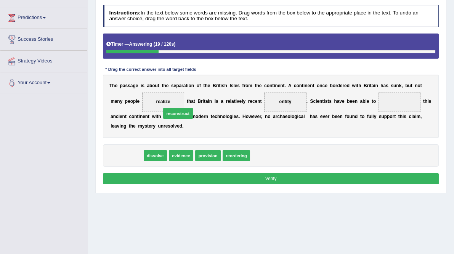
drag, startPoint x: 149, startPoint y: 181, endPoint x: 192, endPoint y: 150, distance: 52.4
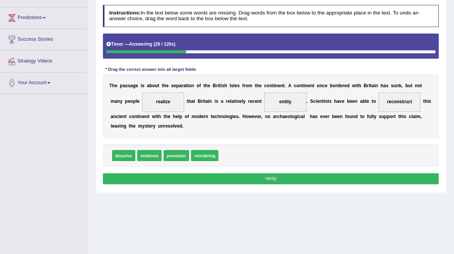
click at [276, 184] on button "Verify" at bounding box center [271, 178] width 336 height 11
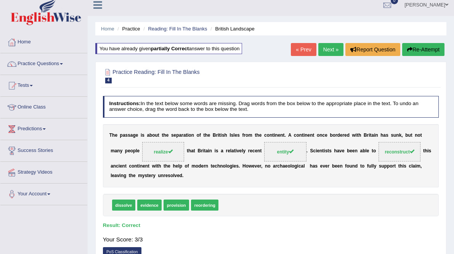
scroll to position [3, 0]
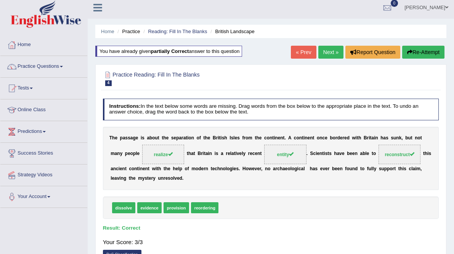
click at [331, 48] on link "Next »" at bounding box center [330, 52] width 25 height 13
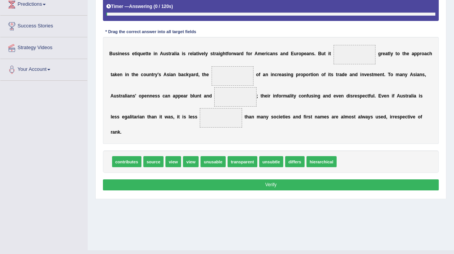
scroll to position [132, 0]
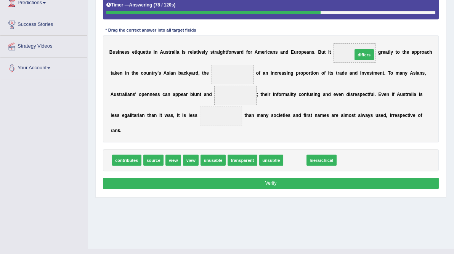
drag, startPoint x: 325, startPoint y: 198, endPoint x: 406, endPoint y: 73, distance: 148.6
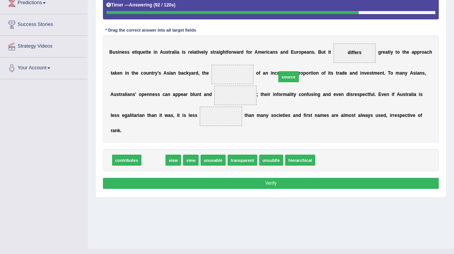
drag, startPoint x: 168, startPoint y: 200, endPoint x: 327, endPoint y: 101, distance: 187.0
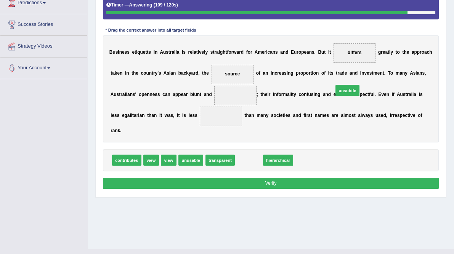
drag, startPoint x: 273, startPoint y: 198, endPoint x: 389, endPoint y: 117, distance: 141.6
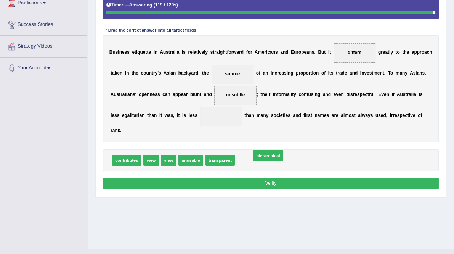
drag, startPoint x: 289, startPoint y: 198, endPoint x: 308, endPoint y: 193, distance: 19.7
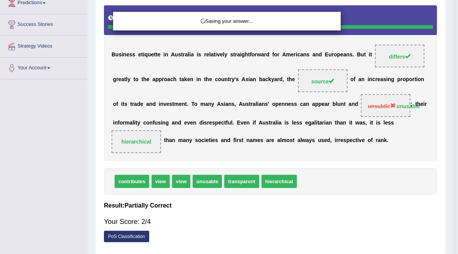
drag, startPoint x: 245, startPoint y: 197, endPoint x: 162, endPoint y: 156, distance: 92.7
click at [162, 156] on div "Saving your answer..." at bounding box center [229, 127] width 458 height 254
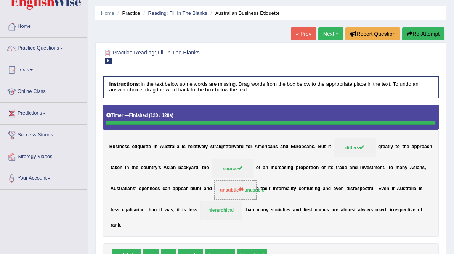
scroll to position [21, 0]
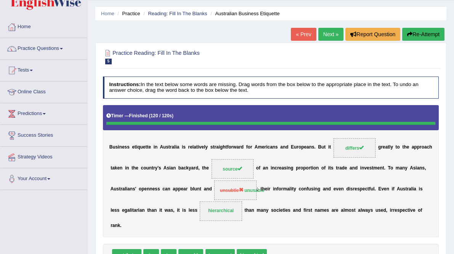
click at [325, 33] on link "Next »" at bounding box center [330, 34] width 25 height 13
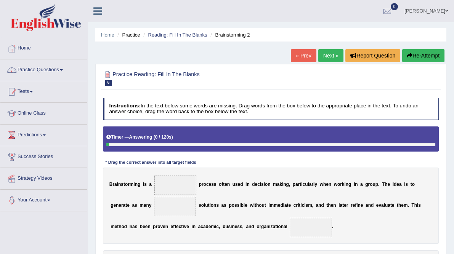
scroll to position [83, 0]
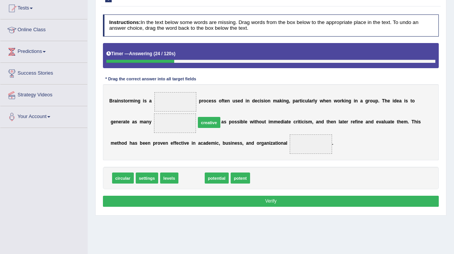
drag, startPoint x: 211, startPoint y: 223, endPoint x: 234, endPoint y: 151, distance: 75.5
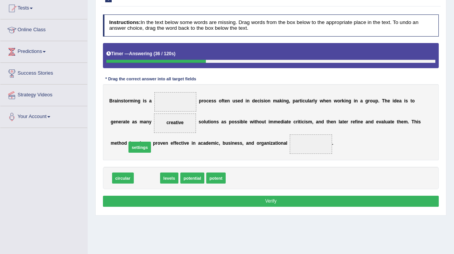
drag, startPoint x: 157, startPoint y: 227, endPoint x: 148, endPoint y: 190, distance: 37.2
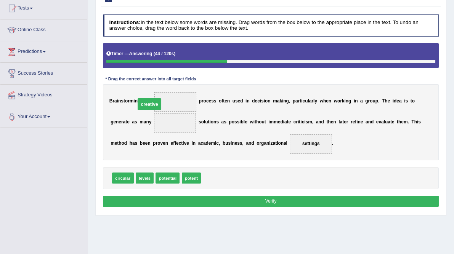
drag, startPoint x: 233, startPoint y: 149, endPoint x: 198, endPoint y: 125, distance: 43.3
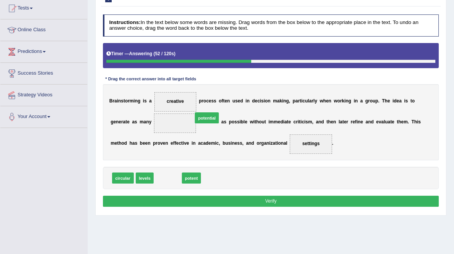
drag, startPoint x: 180, startPoint y: 222, endPoint x: 227, endPoint y: 150, distance: 85.4
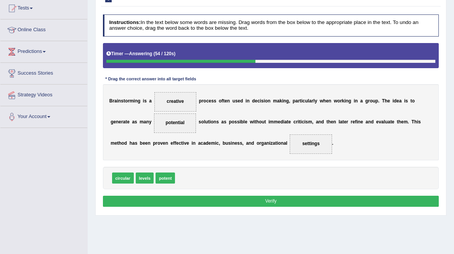
click at [280, 207] on button "Verify" at bounding box center [271, 201] width 336 height 11
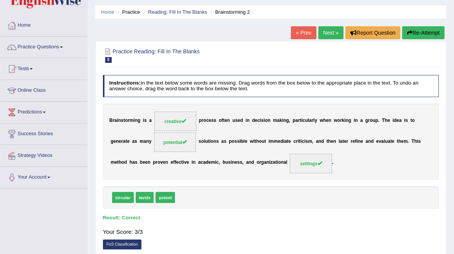
scroll to position [0, 0]
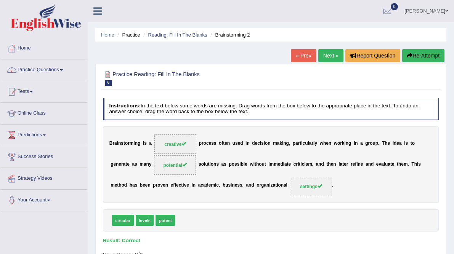
click at [332, 52] on link "Next »" at bounding box center [330, 55] width 25 height 13
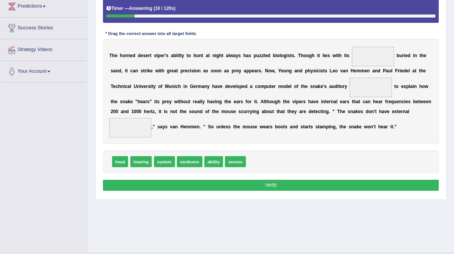
scroll to position [132, 0]
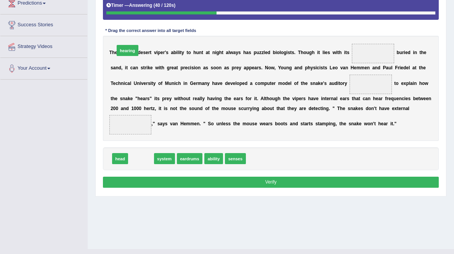
drag, startPoint x: 152, startPoint y: 223, endPoint x: 136, endPoint y: 96, distance: 128.2
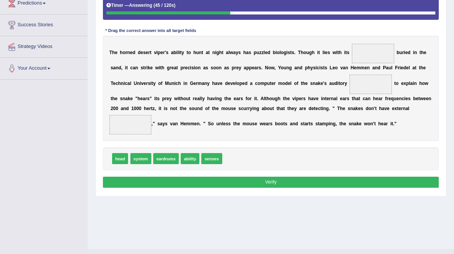
drag, startPoint x: 140, startPoint y: 88, endPoint x: 299, endPoint y: 227, distance: 211.0
drag, startPoint x: 122, startPoint y: 219, endPoint x: 146, endPoint y: 77, distance: 144.1
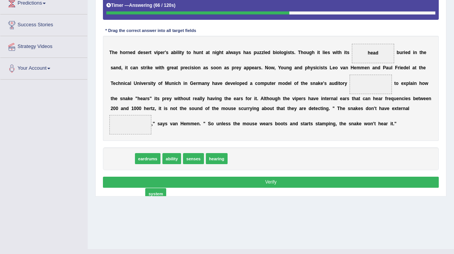
drag, startPoint x: 130, startPoint y: 219, endPoint x: 169, endPoint y: 261, distance: 57.1
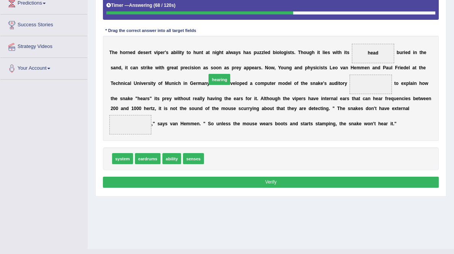
drag, startPoint x: 238, startPoint y: 222, endPoint x: 244, endPoint y: 121, distance: 101.1
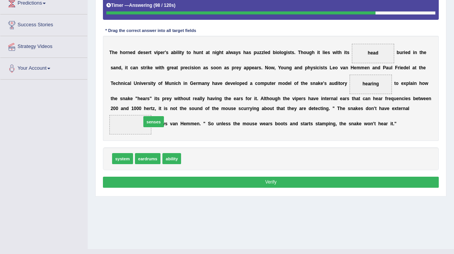
drag, startPoint x: 205, startPoint y: 217, endPoint x: 158, endPoint y: 173, distance: 64.1
click at [272, 188] on button "Verify" at bounding box center [271, 182] width 336 height 11
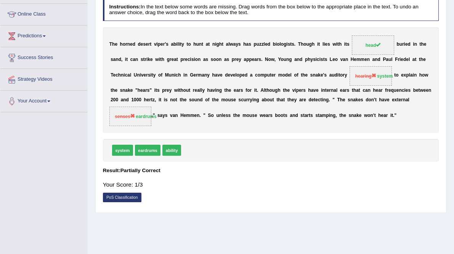
scroll to position [0, 0]
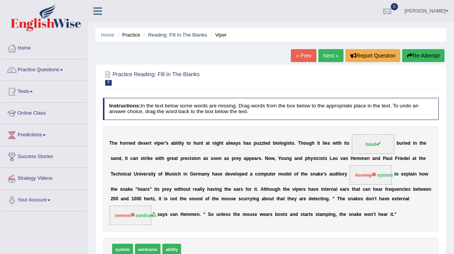
click at [425, 50] on button "Re-Attempt" at bounding box center [423, 55] width 42 height 13
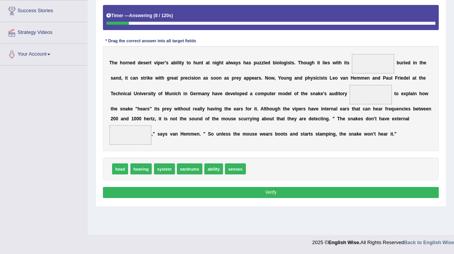
scroll to position [160, 0]
drag, startPoint x: 124, startPoint y: 217, endPoint x: 143, endPoint y: 86, distance: 132.4
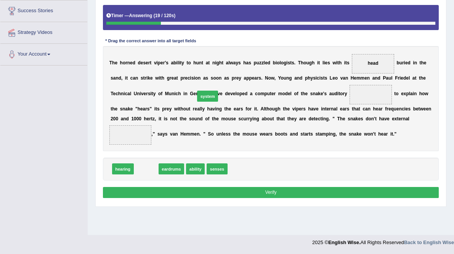
drag, startPoint x: 155, startPoint y: 217, endPoint x: 248, endPoint y: 115, distance: 138.8
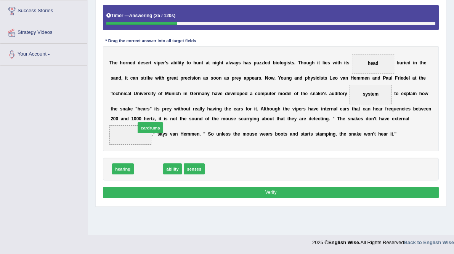
drag, startPoint x: 160, startPoint y: 209, endPoint x: 162, endPoint y: 161, distance: 48.8
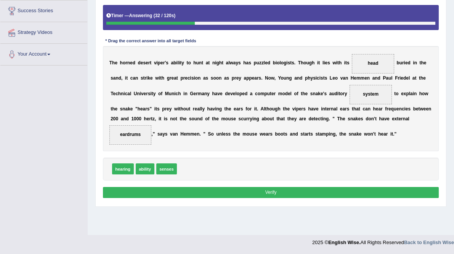
scroll to position [190, 0]
click at [269, 198] on button "Verify" at bounding box center [271, 192] width 336 height 11
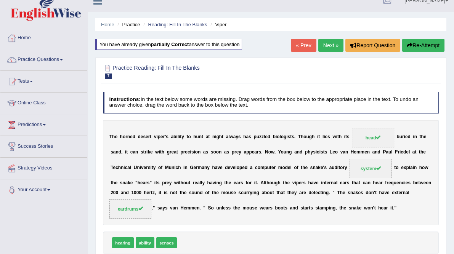
scroll to position [0, 0]
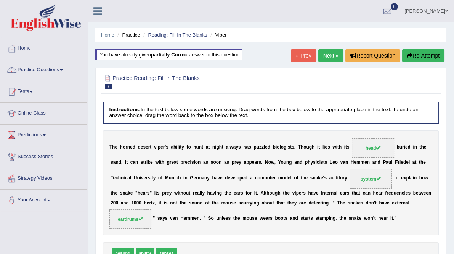
click at [330, 58] on link "Next »" at bounding box center [330, 55] width 25 height 13
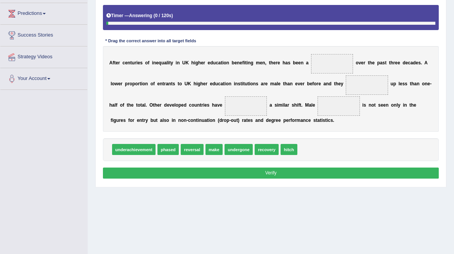
scroll to position [121, 0]
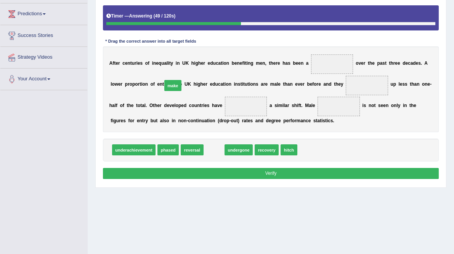
drag, startPoint x: 236, startPoint y: 197, endPoint x: 184, endPoint y: 116, distance: 96.1
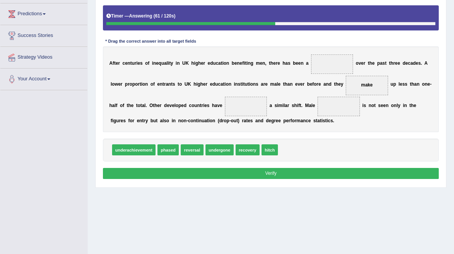
drag, startPoint x: 183, startPoint y: 200, endPoint x: 370, endPoint y: 151, distance: 192.9
drag, startPoint x: 186, startPoint y: 195, endPoint x: 410, endPoint y: 117, distance: 237.1
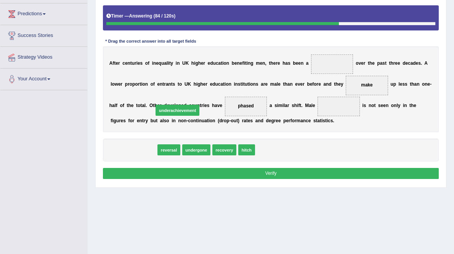
drag, startPoint x: 133, startPoint y: 199, endPoint x: 184, endPoint y: 152, distance: 69.0
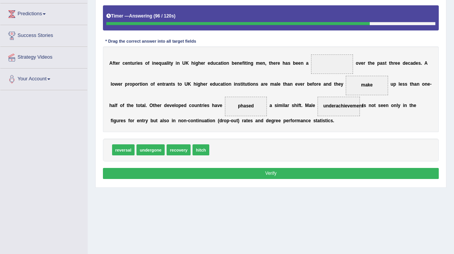
click at [190, 155] on span "recovery" at bounding box center [178, 149] width 24 height 11
drag, startPoint x: 196, startPoint y: 200, endPoint x: 385, endPoint y: 78, distance: 225.5
drag, startPoint x: 197, startPoint y: 197, endPoint x: 367, endPoint y: 87, distance: 202.2
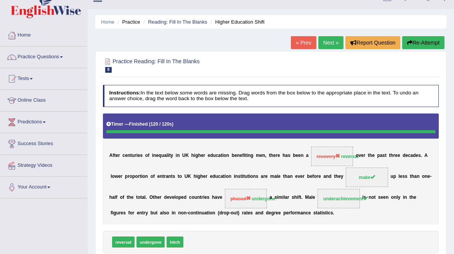
scroll to position [13, 0]
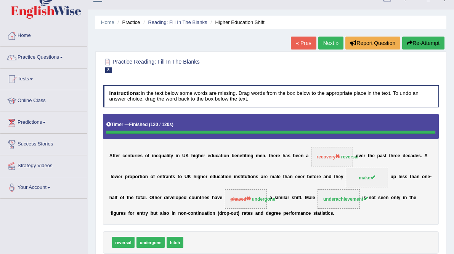
click at [422, 39] on button "Re-Attempt" at bounding box center [423, 43] width 42 height 13
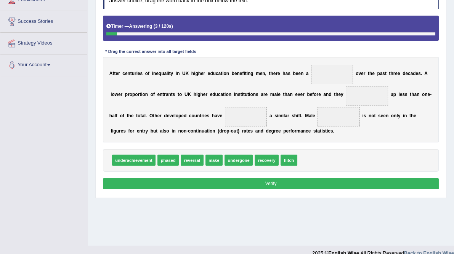
scroll to position [136, 0]
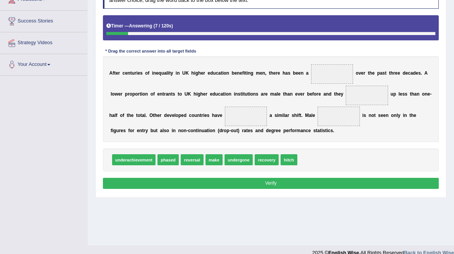
drag, startPoint x: 203, startPoint y: 206, endPoint x: 382, endPoint y: 70, distance: 225.1
drag, startPoint x: 211, startPoint y: 207, endPoint x: 390, endPoint y: 98, distance: 209.4
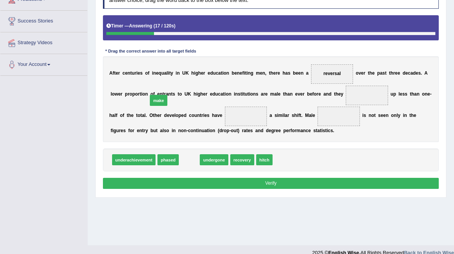
drag, startPoint x: 205, startPoint y: 206, endPoint x: 166, endPoint y: 133, distance: 83.0
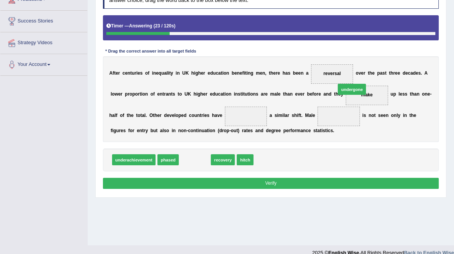
drag, startPoint x: 214, startPoint y: 207, endPoint x: 398, endPoint y: 124, distance: 202.5
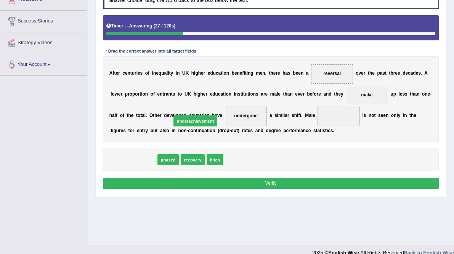
drag, startPoint x: 141, startPoint y: 205, endPoint x: 200, endPoint y: 155, distance: 77.6
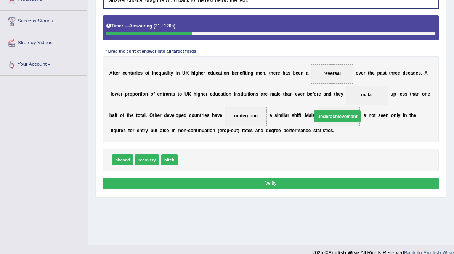
drag, startPoint x: 214, startPoint y: 153, endPoint x: 196, endPoint y: 154, distance: 18.3
click at [271, 189] on button "Verify" at bounding box center [271, 183] width 336 height 11
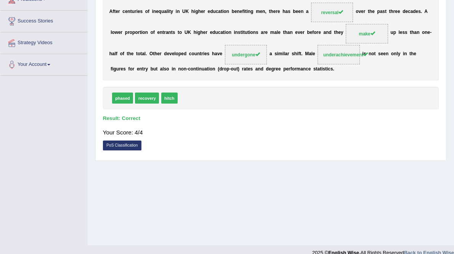
scroll to position [0, 0]
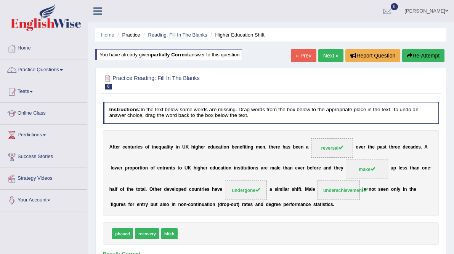
click at [333, 56] on link "Next »" at bounding box center [330, 55] width 25 height 13
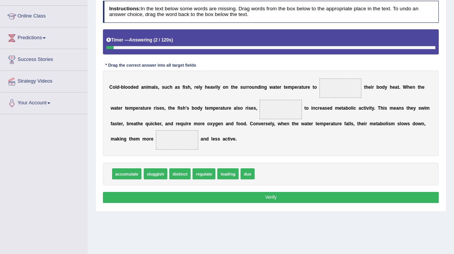
scroll to position [98, 0]
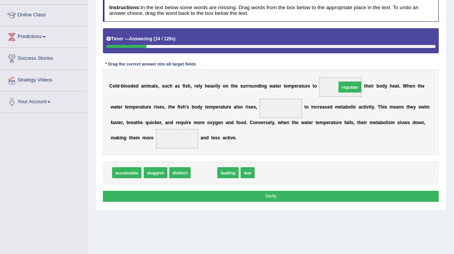
drag, startPoint x: 223, startPoint y: 221, endPoint x: 394, endPoint y: 119, distance: 199.0
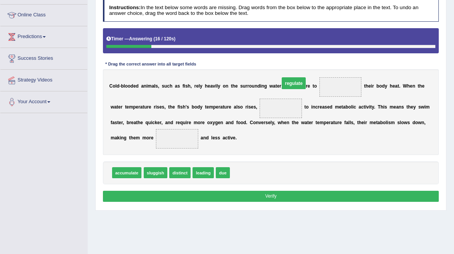
drag, startPoint x: 377, startPoint y: 131, endPoint x: 392, endPoint y: 102, distance: 32.4
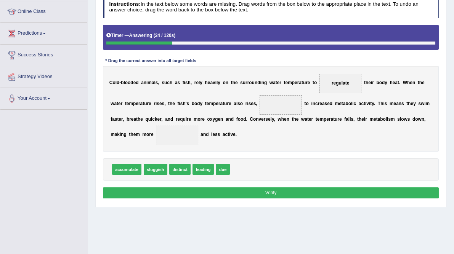
scroll to position [102, 0]
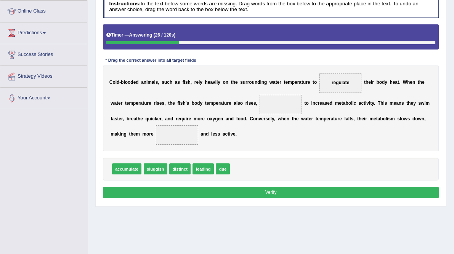
drag, startPoint x: 219, startPoint y: 213, endPoint x: 384, endPoint y: 118, distance: 191.3
drag, startPoint x: 220, startPoint y: 217, endPoint x: 361, endPoint y: 129, distance: 166.1
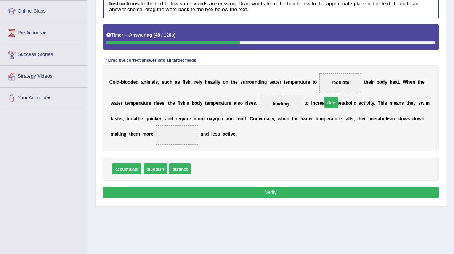
drag, startPoint x: 219, startPoint y: 215, endPoint x: 376, endPoint y: 137, distance: 175.3
drag, startPoint x: 217, startPoint y: 217, endPoint x: 365, endPoint y: 139, distance: 167.5
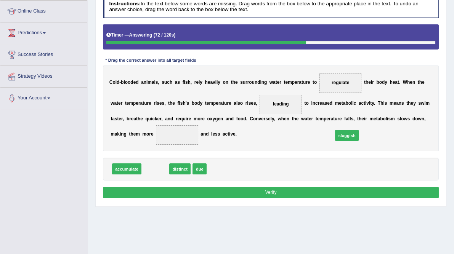
drag, startPoint x: 170, startPoint y: 214, endPoint x: 389, endPoint y: 173, distance: 222.5
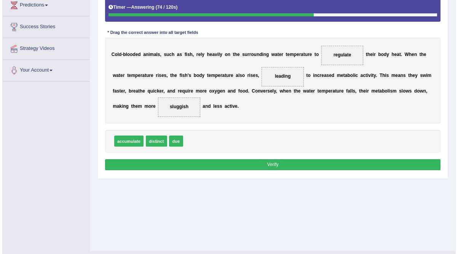
scroll to position [130, 0]
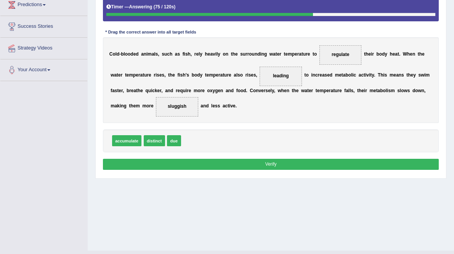
click at [271, 170] on button "Verify" at bounding box center [271, 164] width 336 height 11
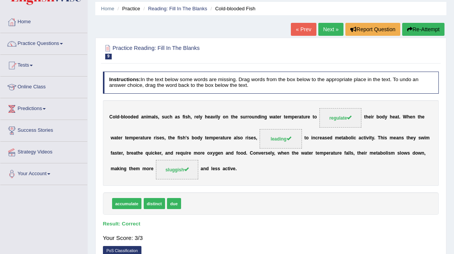
scroll to position [26, 0]
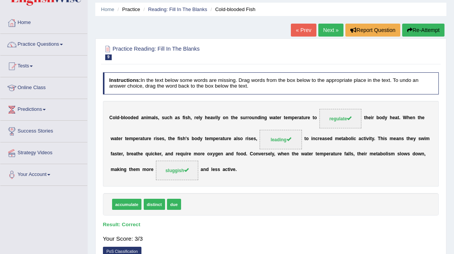
click at [330, 30] on link "Next »" at bounding box center [330, 30] width 25 height 13
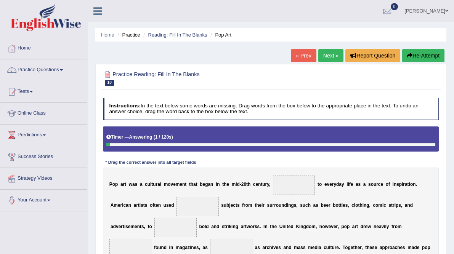
scroll to position [140, 0]
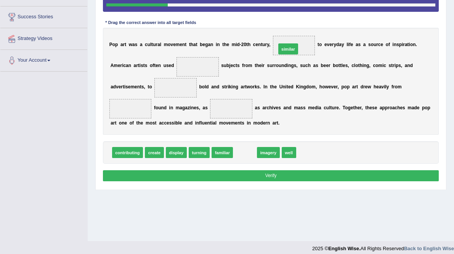
drag, startPoint x: 270, startPoint y: 206, endPoint x: 325, endPoint y: 75, distance: 142.4
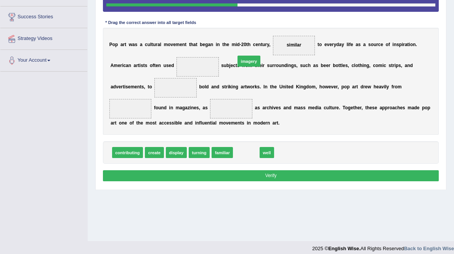
drag, startPoint x: 272, startPoint y: 204, endPoint x: 275, endPoint y: 96, distance: 108.2
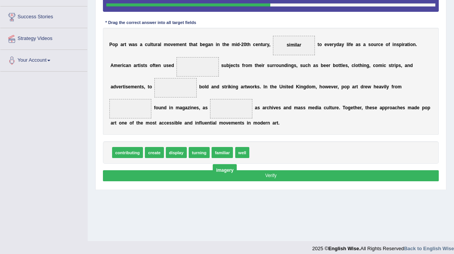
drag, startPoint x: 279, startPoint y: 90, endPoint x: 310, endPoint y: 218, distance: 131.7
drag, startPoint x: 285, startPoint y: 150, endPoint x: 274, endPoint y: 79, distance: 71.3
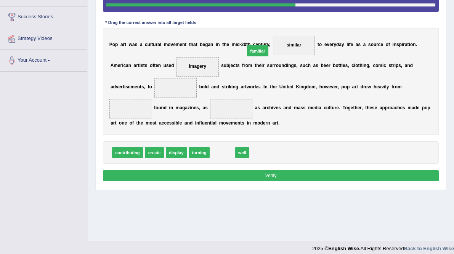
drag, startPoint x: 244, startPoint y: 204, endPoint x: 285, endPoint y: 81, distance: 129.5
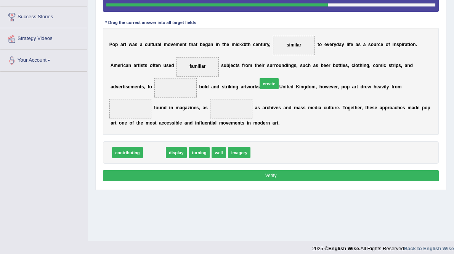
drag, startPoint x: 165, startPoint y: 203, endPoint x: 299, endPoint y: 122, distance: 157.0
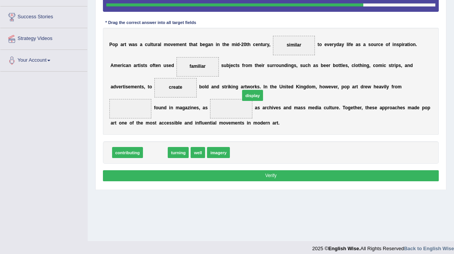
drag, startPoint x: 169, startPoint y: 204, endPoint x: 283, endPoint y: 138, distance: 131.7
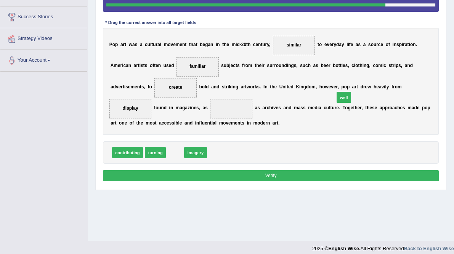
drag, startPoint x: 204, startPoint y: 194, endPoint x: 398, endPoint y: 141, distance: 200.7
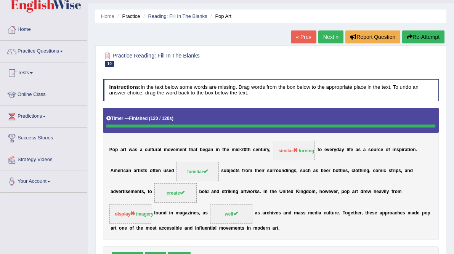
scroll to position [0, 0]
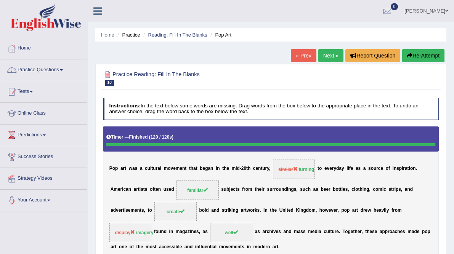
click at [416, 51] on button "Re-Attempt" at bounding box center [423, 55] width 42 height 13
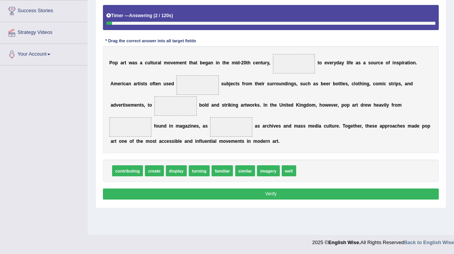
scroll to position [169, 0]
drag, startPoint x: 228, startPoint y: 187, endPoint x: 337, endPoint y: 72, distance: 158.2
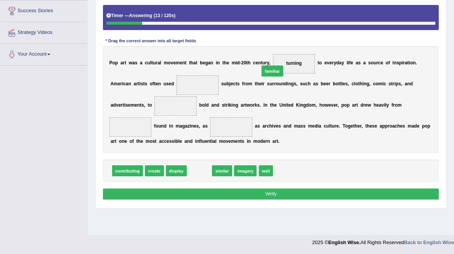
drag, startPoint x: 214, startPoint y: 198, endPoint x: 292, endPoint y: 80, distance: 140.5
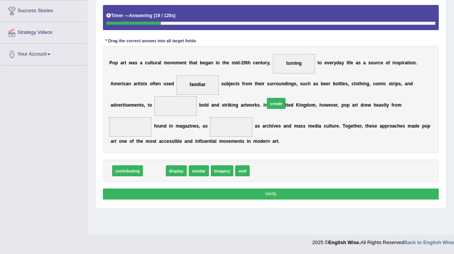
drag, startPoint x: 166, startPoint y: 198, endPoint x: 306, endPoint y: 117, distance: 161.9
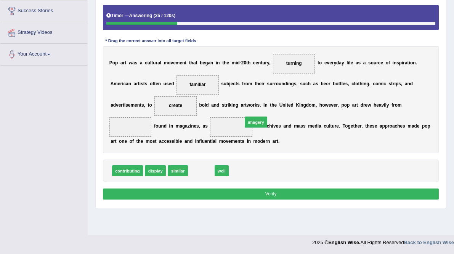
drag, startPoint x: 214, startPoint y: 197, endPoint x: 278, endPoint y: 140, distance: 86.4
drag, startPoint x: 219, startPoint y: 198, endPoint x: 395, endPoint y: 134, distance: 187.6
click at [299, 200] on button "Verify" at bounding box center [271, 194] width 336 height 11
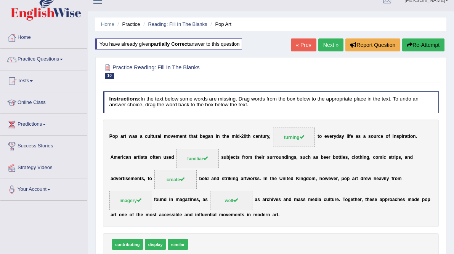
scroll to position [10, 0]
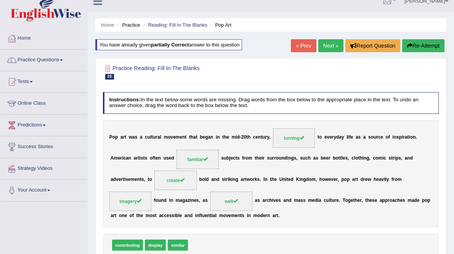
click at [329, 45] on link "Next »" at bounding box center [330, 45] width 25 height 13
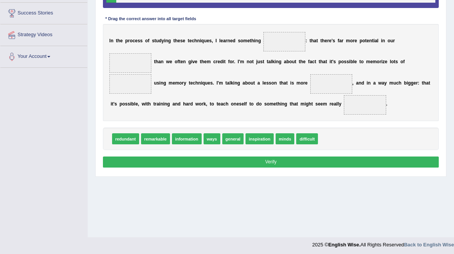
scroll to position [144, 0]
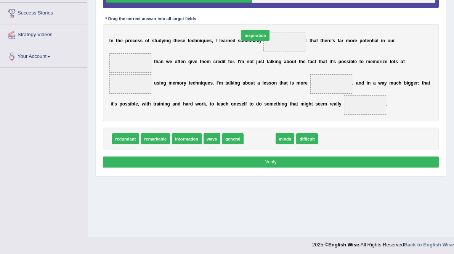
drag, startPoint x: 295, startPoint y: 202, endPoint x: 304, endPoint y: 73, distance: 129.1
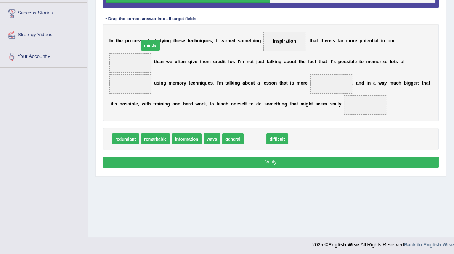
drag, startPoint x: 279, startPoint y: 202, endPoint x: 156, endPoint y: 92, distance: 164.8
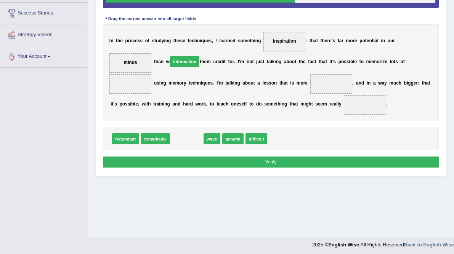
drag, startPoint x: 200, startPoint y: 198, endPoint x: 197, endPoint y: 107, distance: 91.4
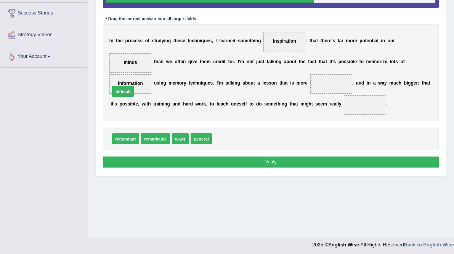
drag, startPoint x: 243, startPoint y: 198, endPoint x: 123, endPoint y: 143, distance: 131.9
drag, startPoint x: 141, startPoint y: 138, endPoint x: 237, endPoint y: 165, distance: 100.1
click at [296, 44] on span "inspiration" at bounding box center [284, 40] width 23 height 5
drag, startPoint x: 211, startPoint y: 114, endPoint x: 137, endPoint y: 128, distance: 75.5
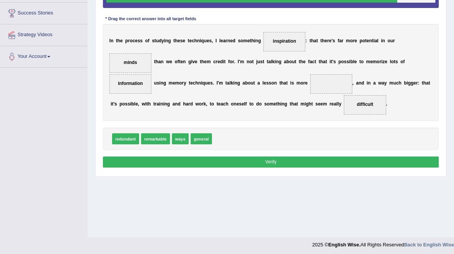
click at [137, 121] on div "I n t h e p r o c e s s o f s t u d y i n g t h e s e t e c h n i q u e s , I l…" at bounding box center [271, 72] width 336 height 97
drag, startPoint x: 194, startPoint y: 161, endPoint x: 307, endPoint y: 65, distance: 147.8
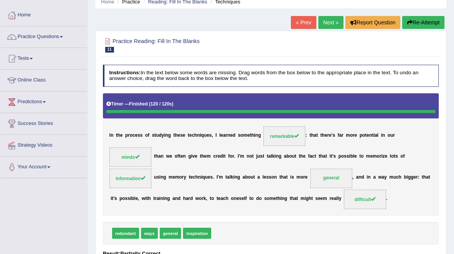
scroll to position [0, 0]
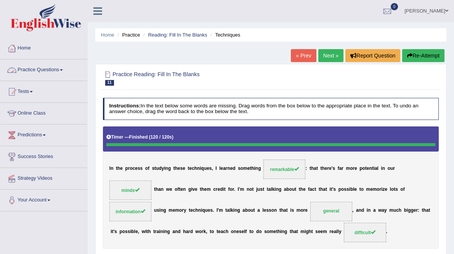
click at [45, 70] on link "Practice Questions" at bounding box center [43, 68] width 87 height 19
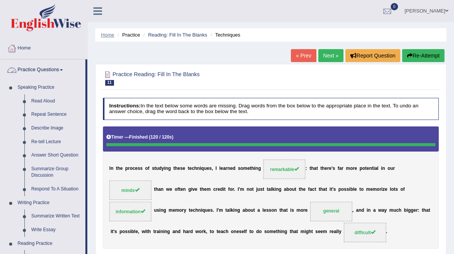
click at [107, 36] on link "Home" at bounding box center [107, 35] width 13 height 6
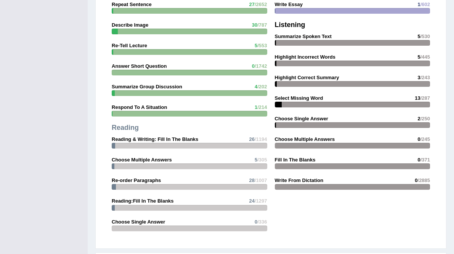
scroll to position [822, 0]
